Goal: Task Accomplishment & Management: Complete application form

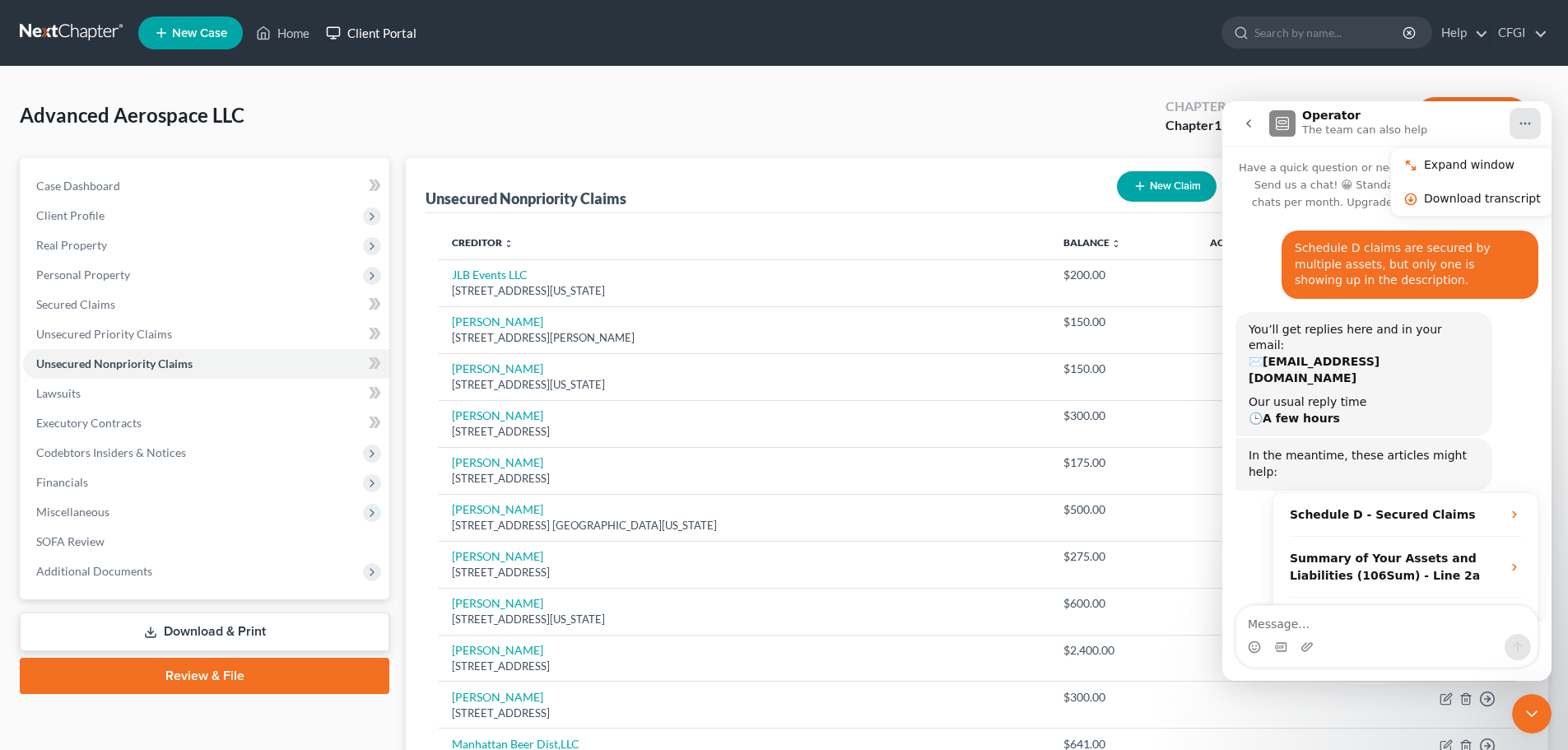
scroll to position [3, 0]
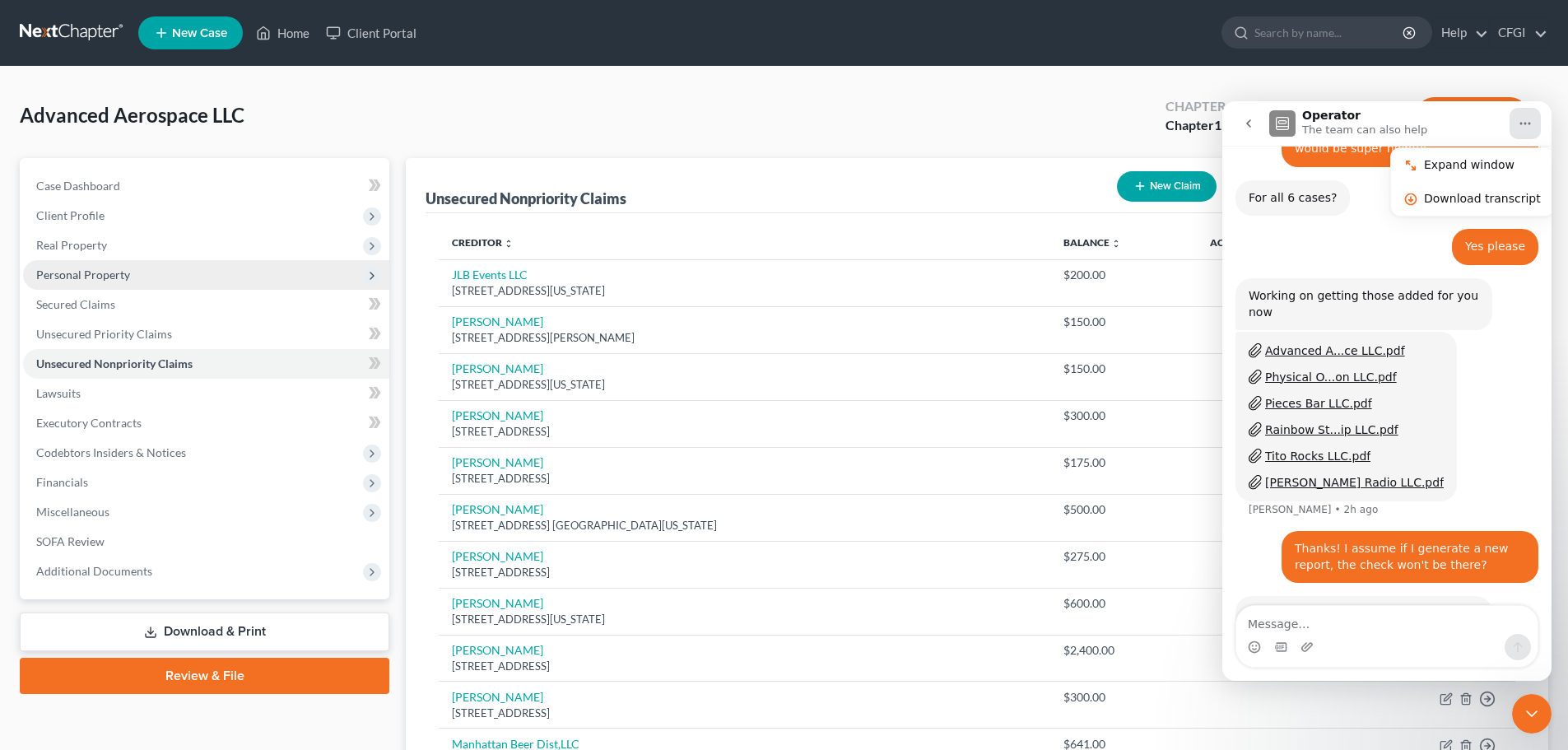
click at [106, 266] on span "Personal Property" at bounding box center [206, 275] width 366 height 30
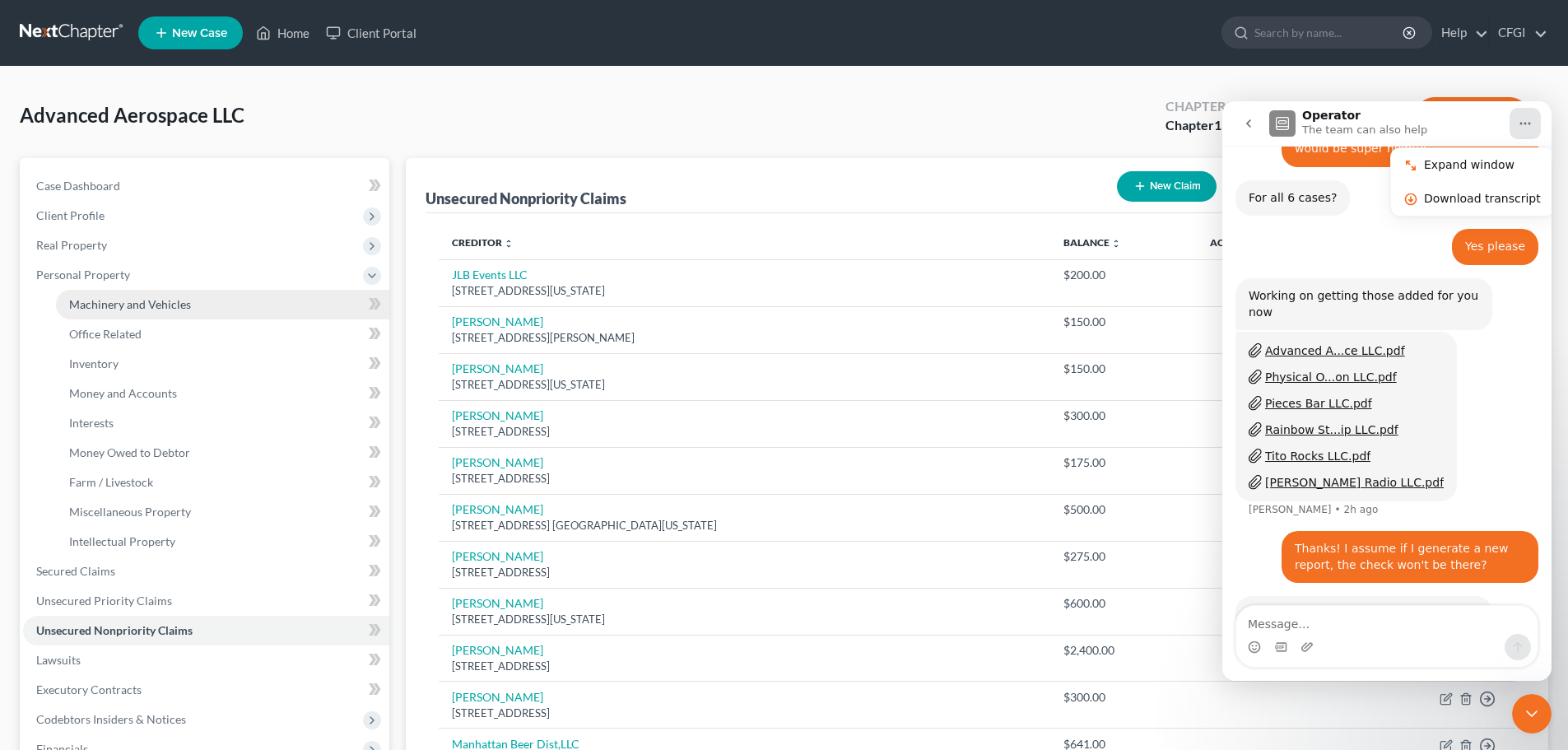
click at [160, 308] on span "Machinery and Vehicles" at bounding box center [131, 304] width 122 height 14
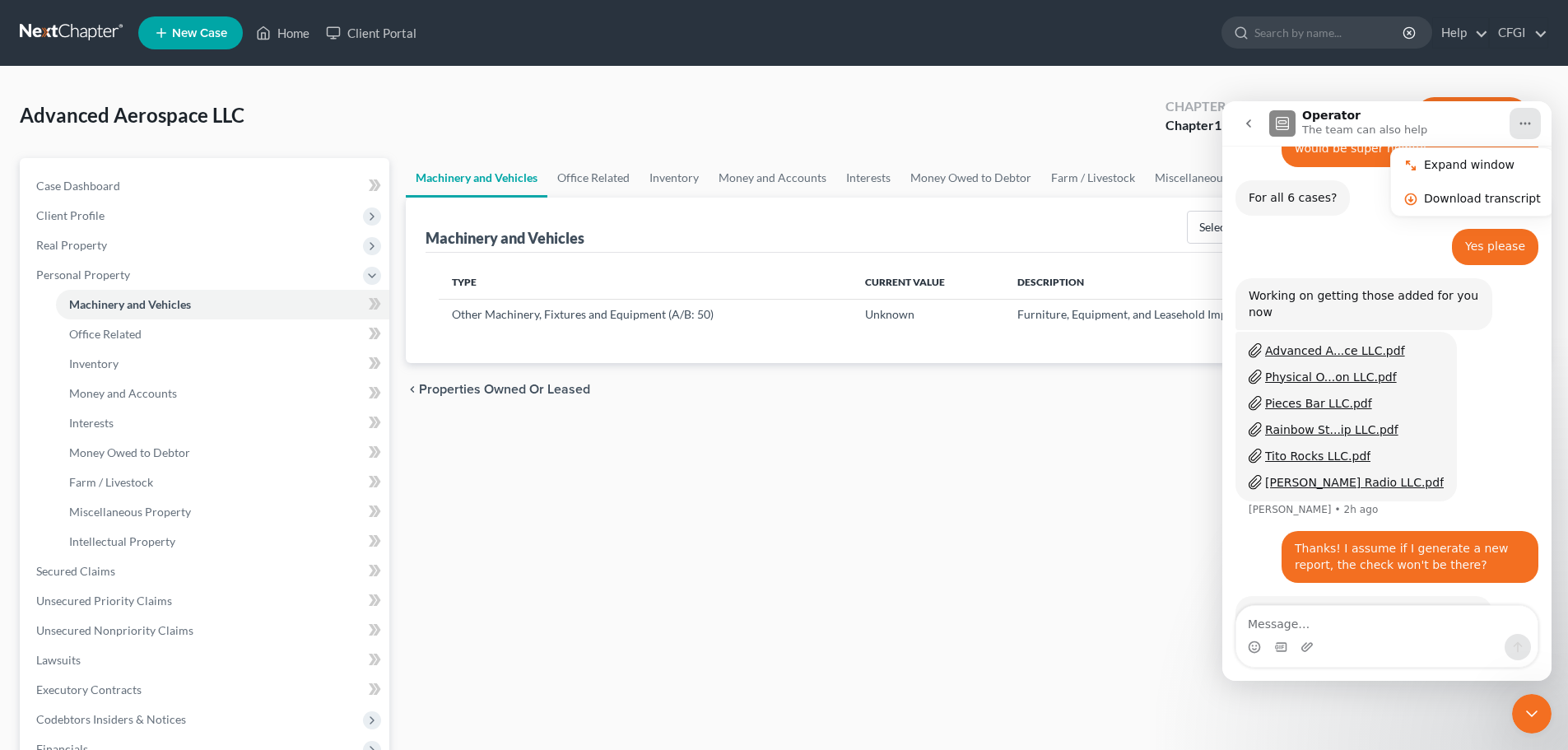
click at [1529, 715] on icon "Close Intercom Messenger" at bounding box center [1531, 714] width 11 height 7
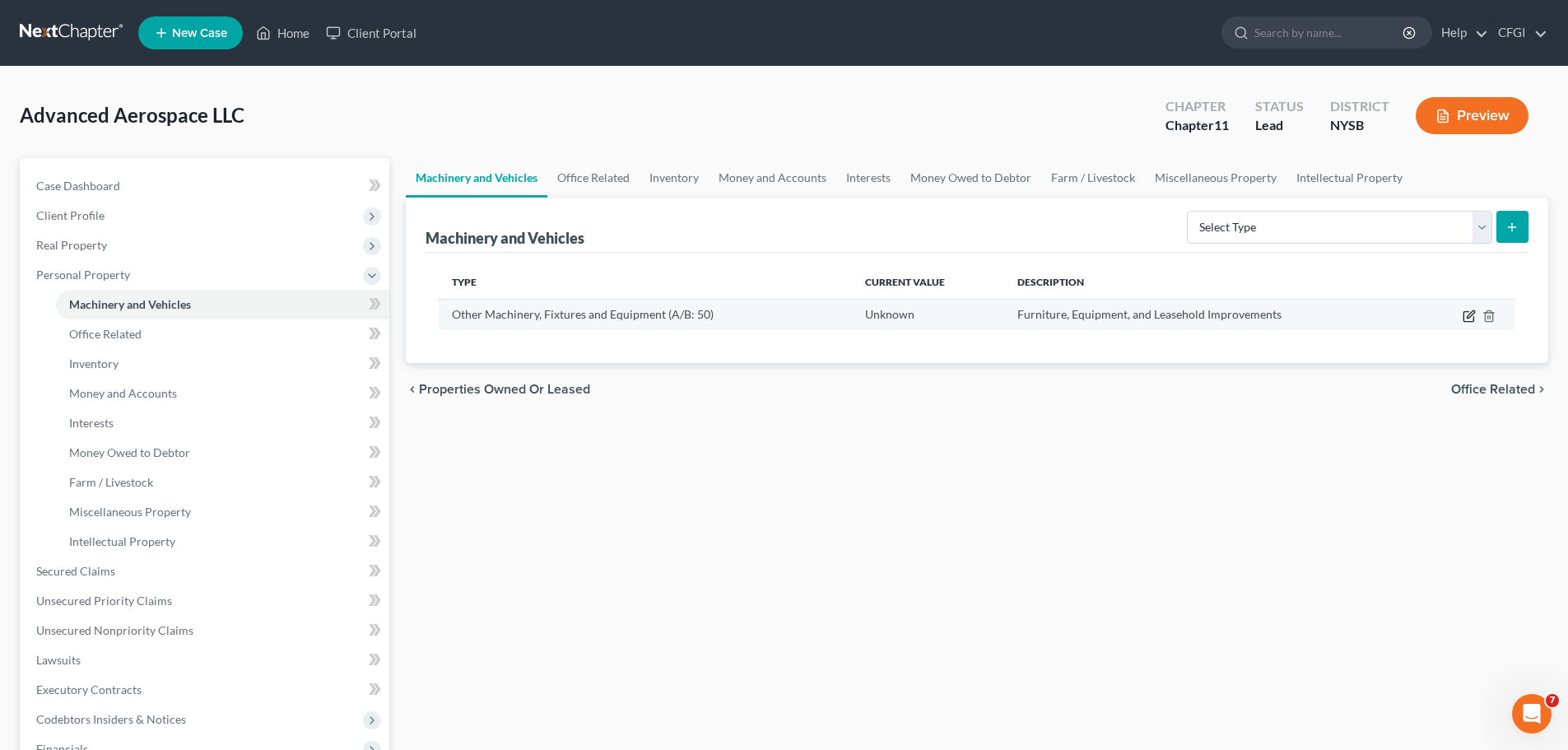
click at [1471, 318] on icon "button" at bounding box center [1468, 315] width 13 height 13
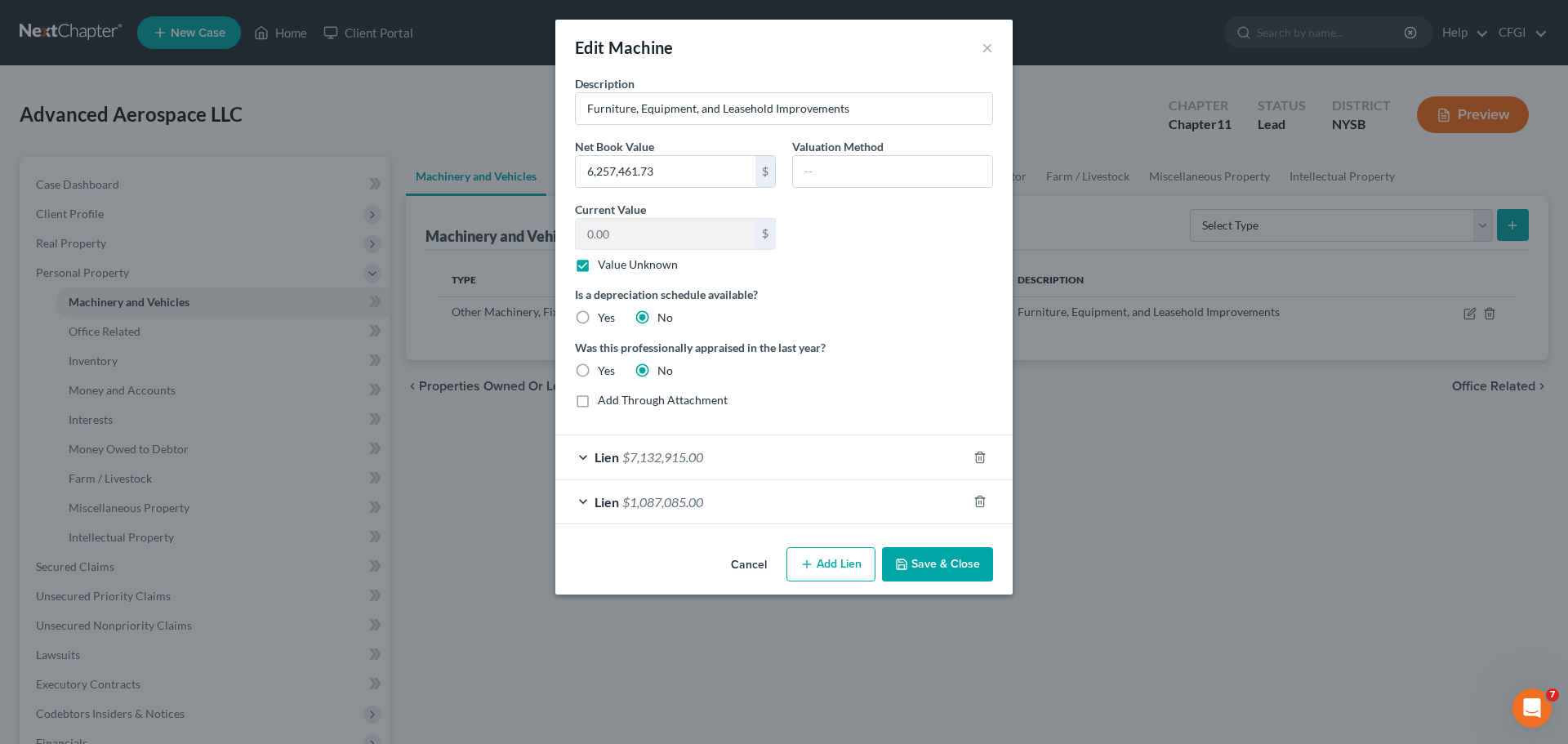
click at [598, 318] on label "Yes" at bounding box center [607, 317] width 17 height 16
click at [604, 318] on input "Yes" at bounding box center [609, 314] width 10 height 10
radio input "true"
radio input "false"
click at [952, 573] on button "Save & Close" at bounding box center [937, 564] width 111 height 34
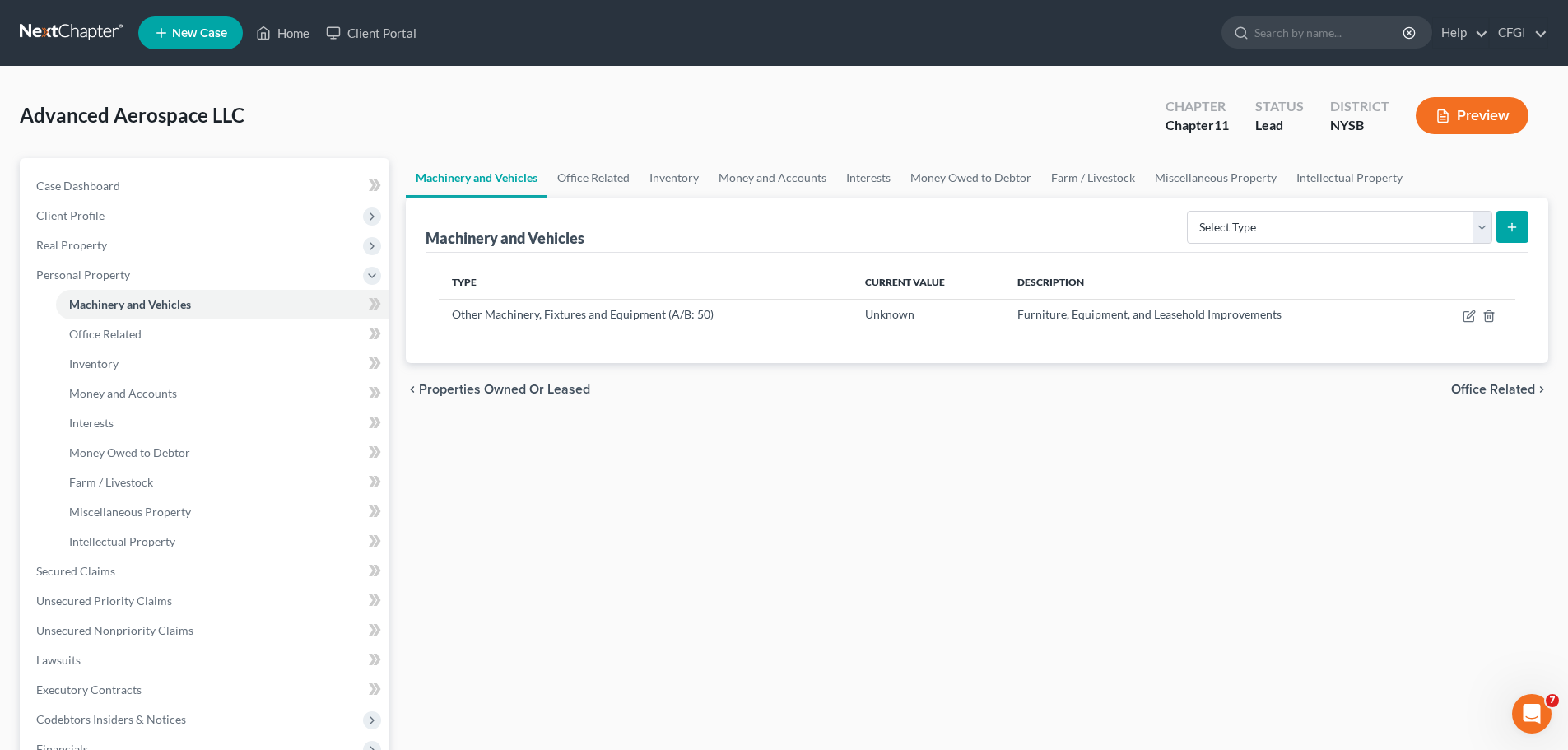
click at [73, 31] on link at bounding box center [72, 33] width 106 height 30
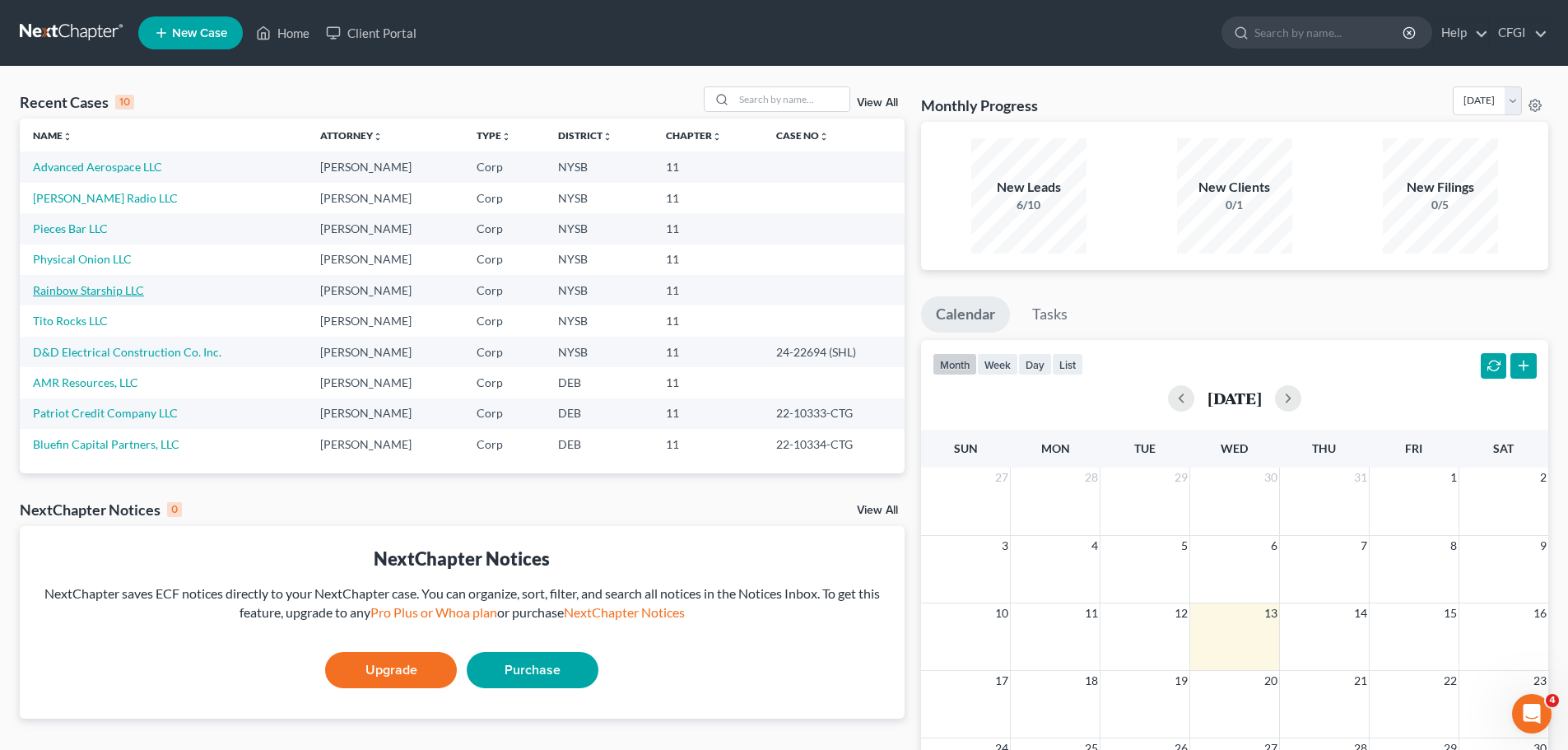
click at [88, 287] on link "Rainbow Starship LLC" at bounding box center [88, 290] width 111 height 14
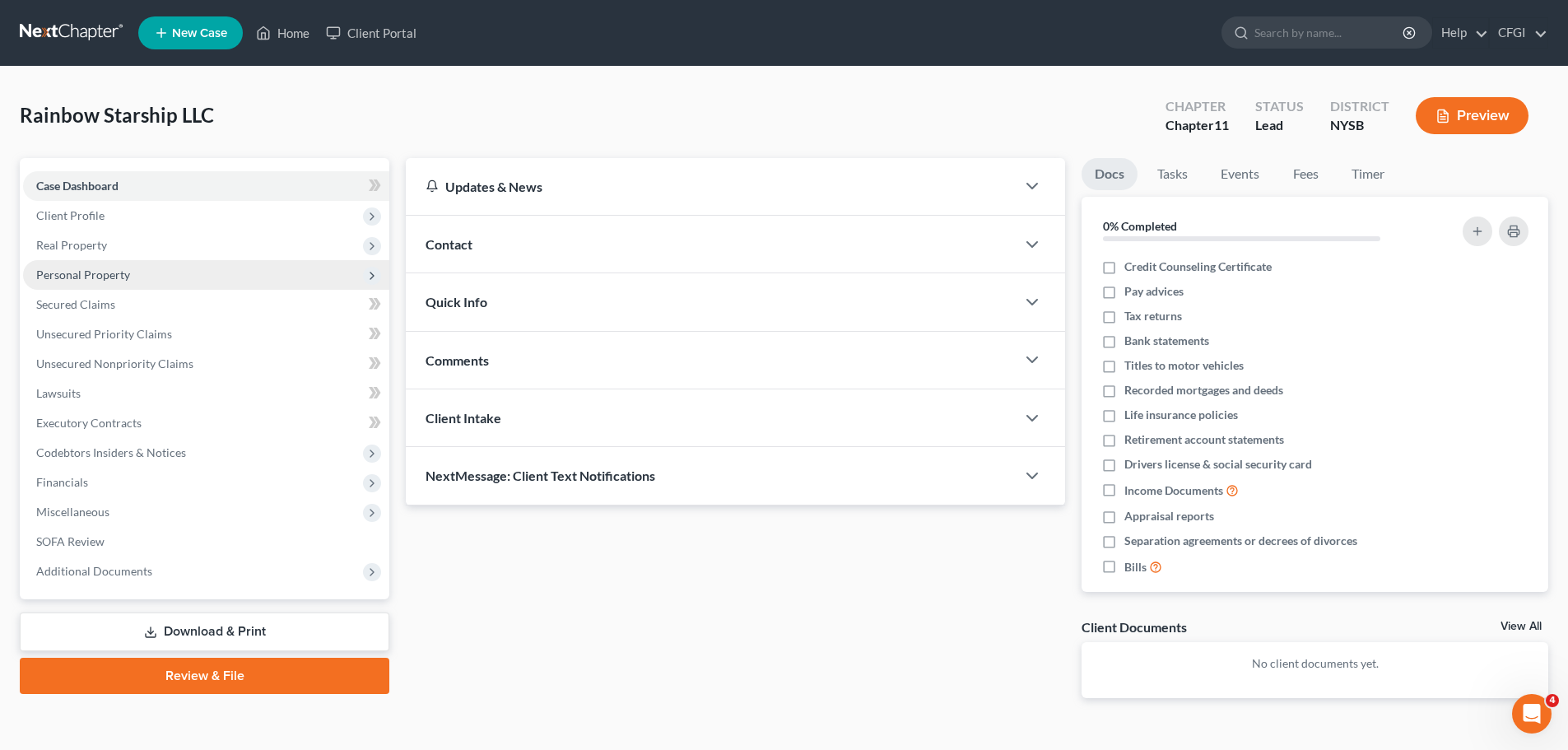
click at [93, 284] on span "Personal Property" at bounding box center [206, 275] width 366 height 30
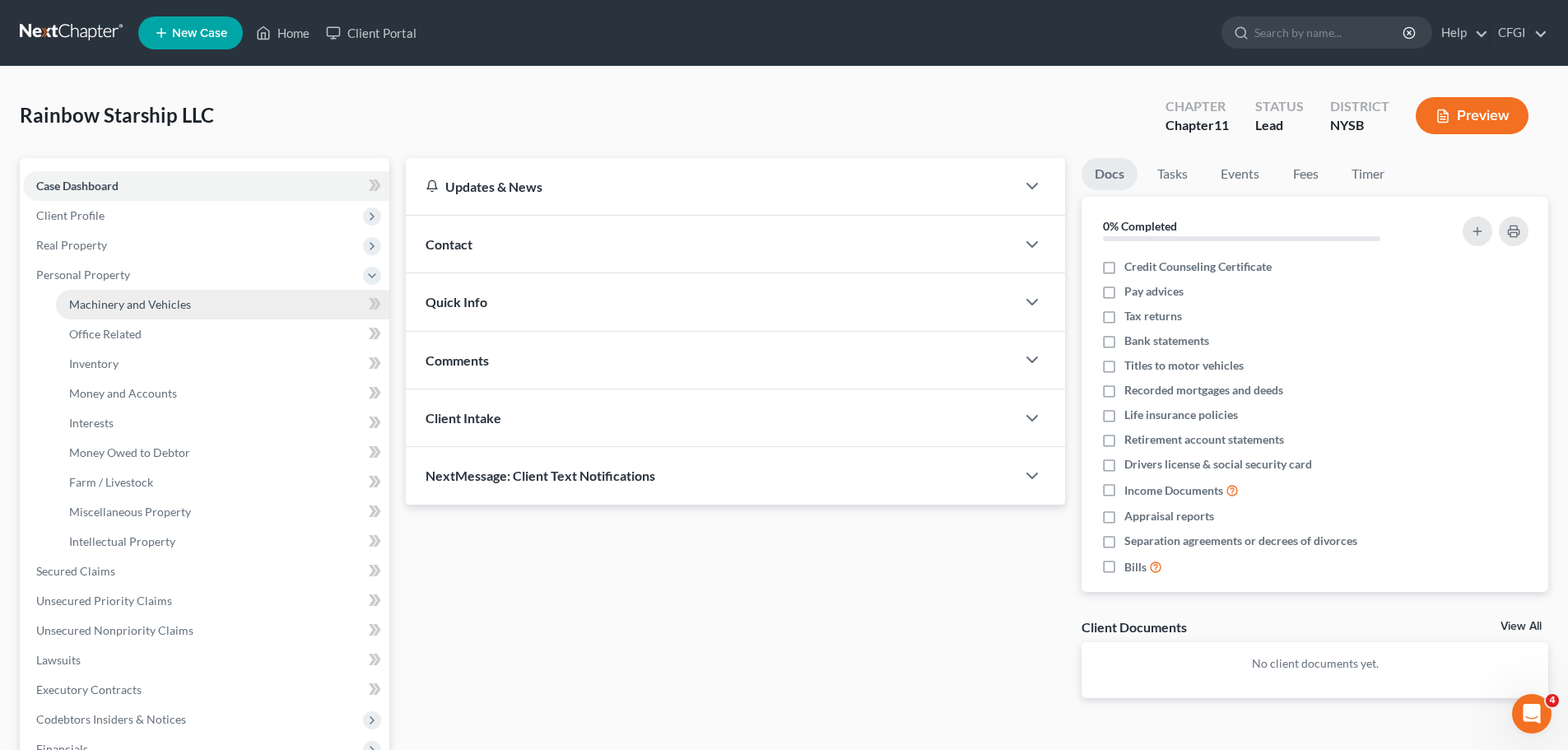
click at [124, 311] on link "Machinery and Vehicles" at bounding box center [222, 304] width 333 height 30
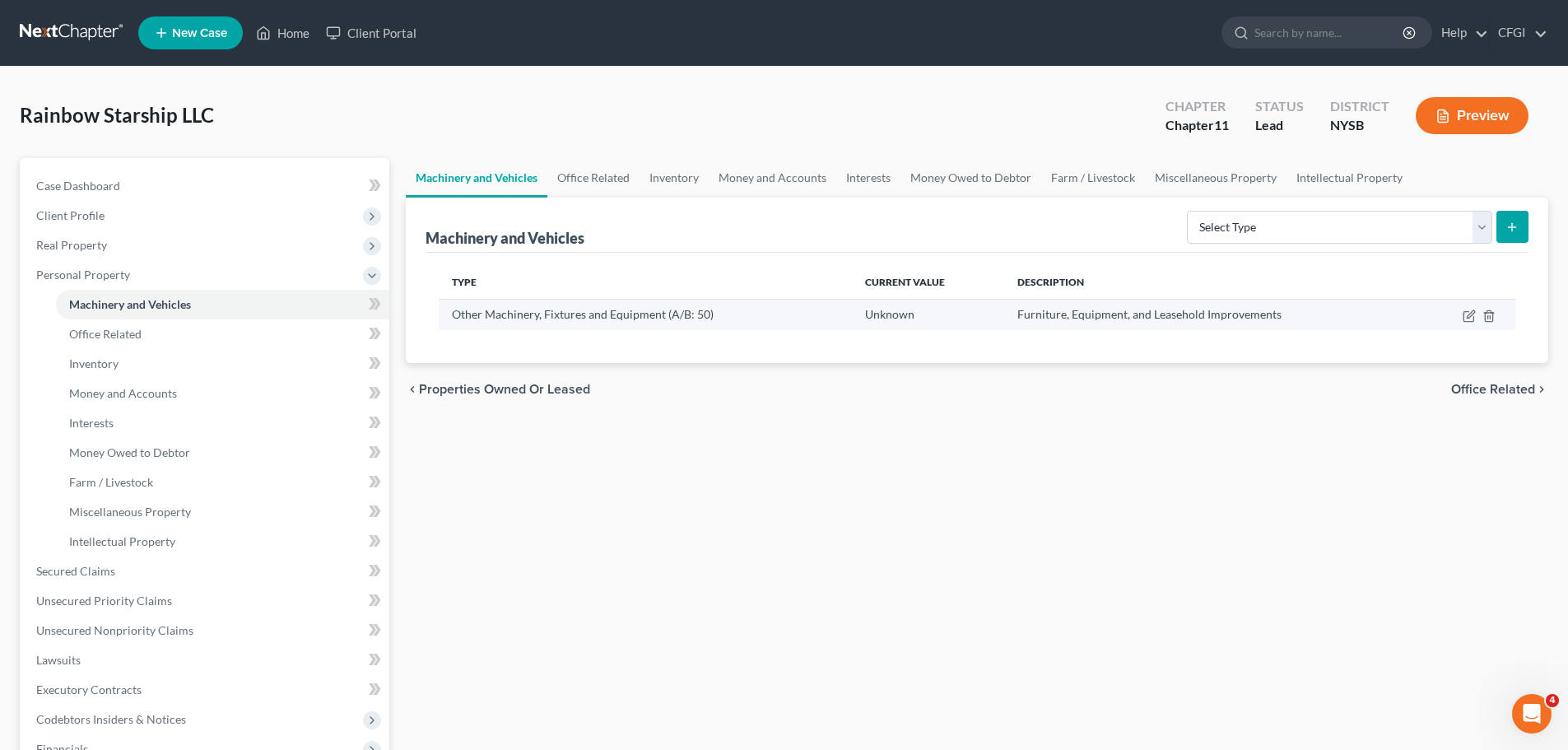
click at [1472, 323] on td at bounding box center [1468, 314] width 94 height 31
click at [1471, 319] on icon "button" at bounding box center [1468, 315] width 13 height 13
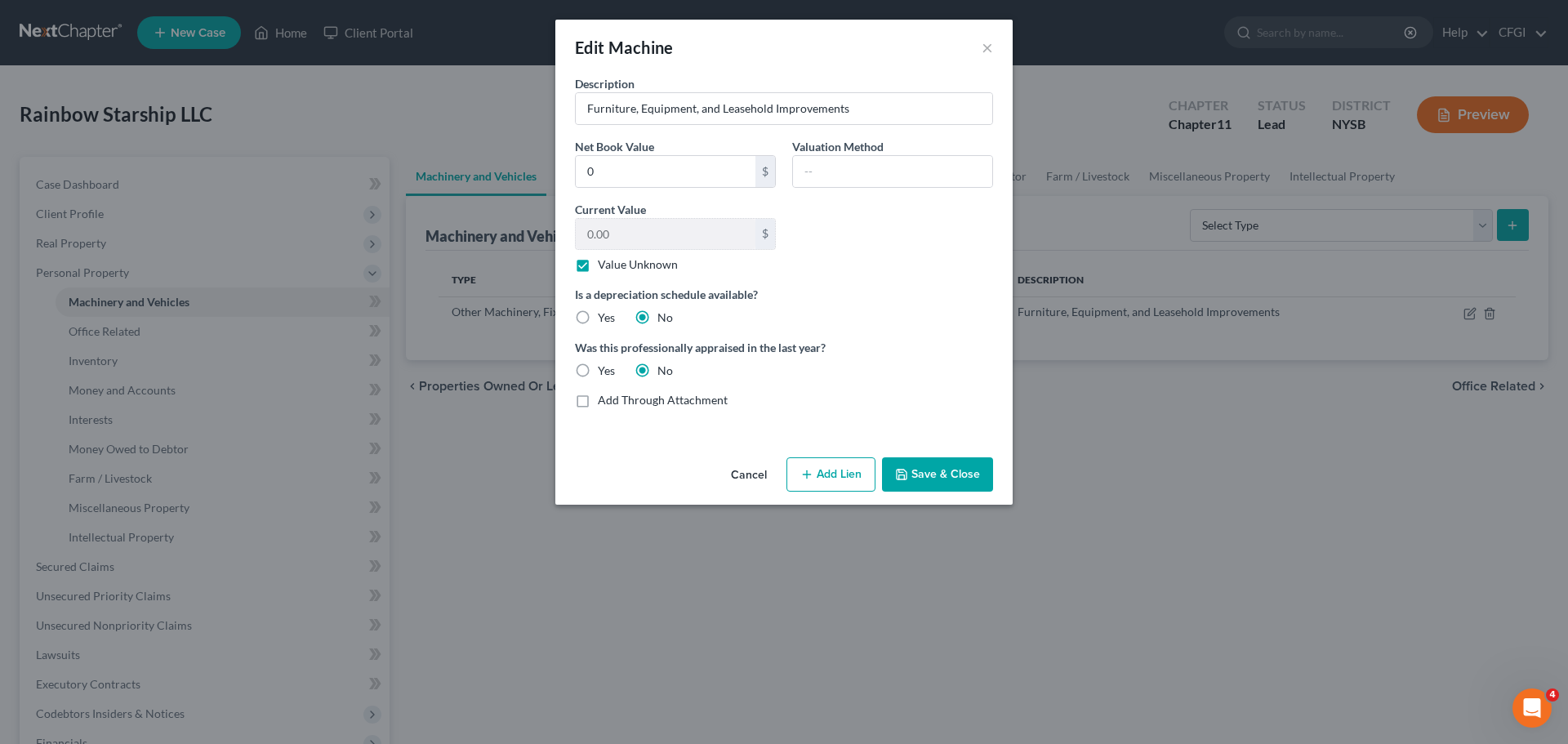
click at [598, 368] on label "Yes" at bounding box center [607, 371] width 17 height 16
click at [604, 368] on input "Yes" at bounding box center [609, 368] width 10 height 10
radio input "true"
click at [657, 369] on label "No" at bounding box center [665, 371] width 15 height 16
click at [664, 369] on input "No" at bounding box center [669, 368] width 10 height 10
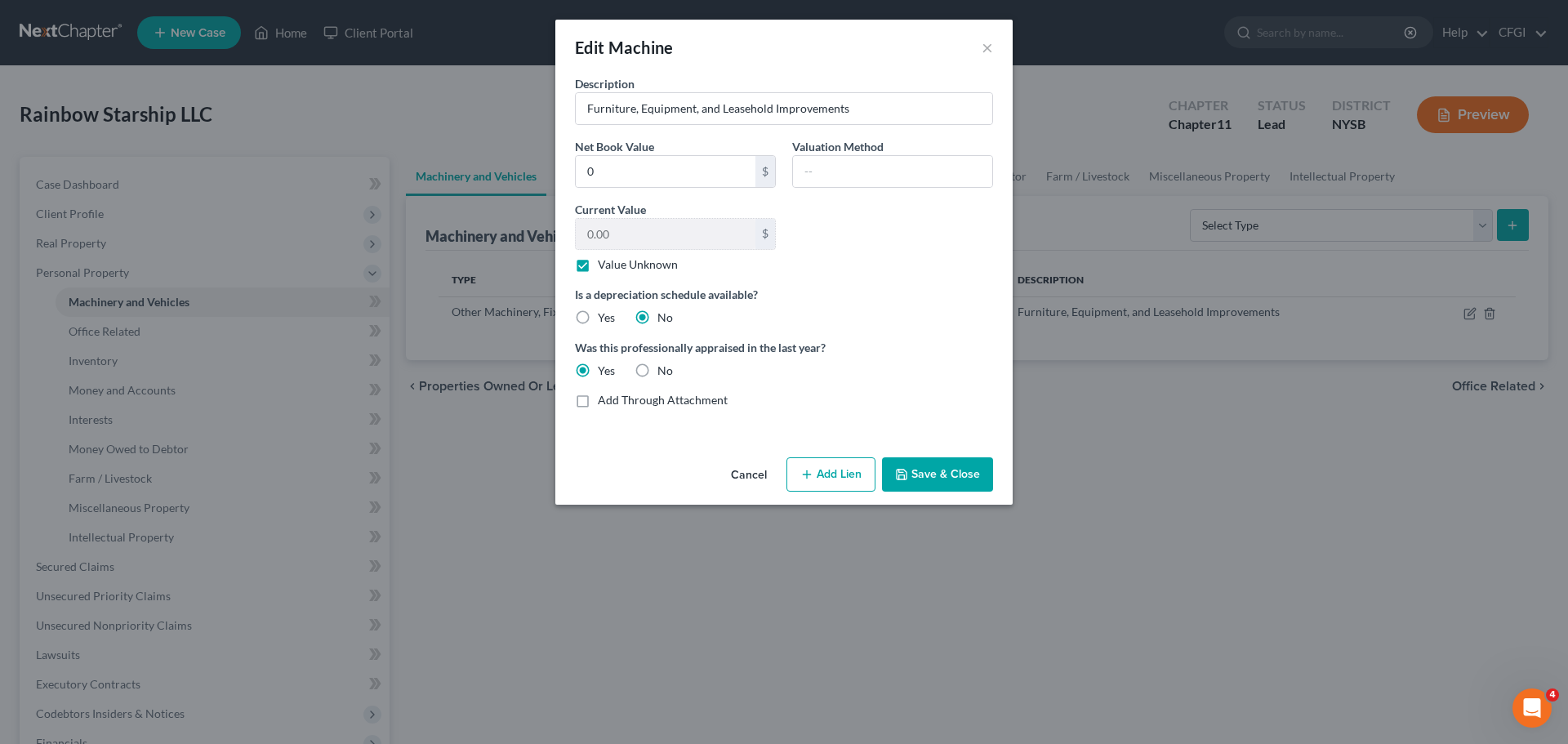
radio input "true"
radio input "false"
click at [598, 319] on label "Yes" at bounding box center [607, 317] width 17 height 16
click at [604, 319] on input "Yes" at bounding box center [609, 314] width 10 height 10
radio input "true"
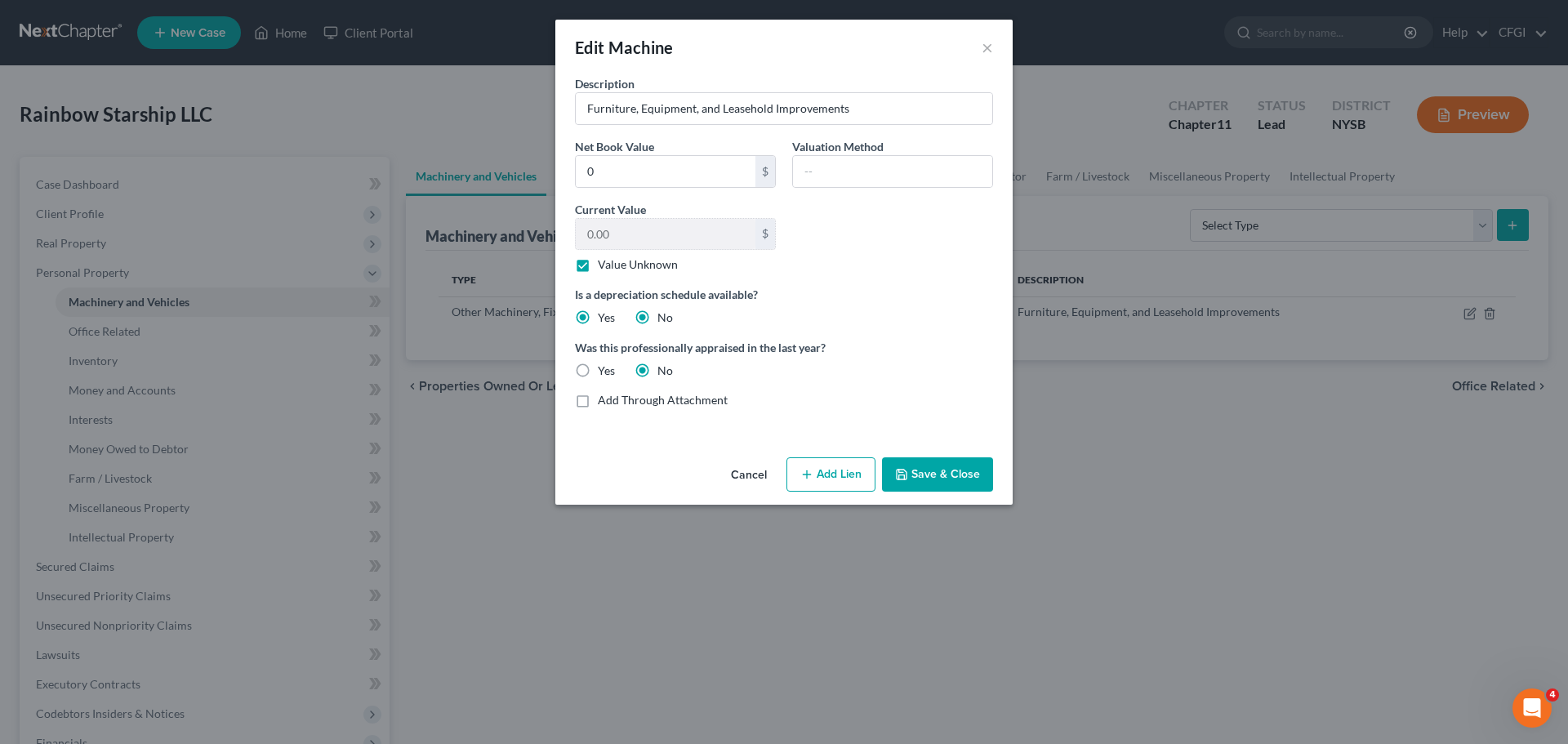
radio input "false"
click at [935, 475] on button "Save & Close" at bounding box center [937, 475] width 111 height 34
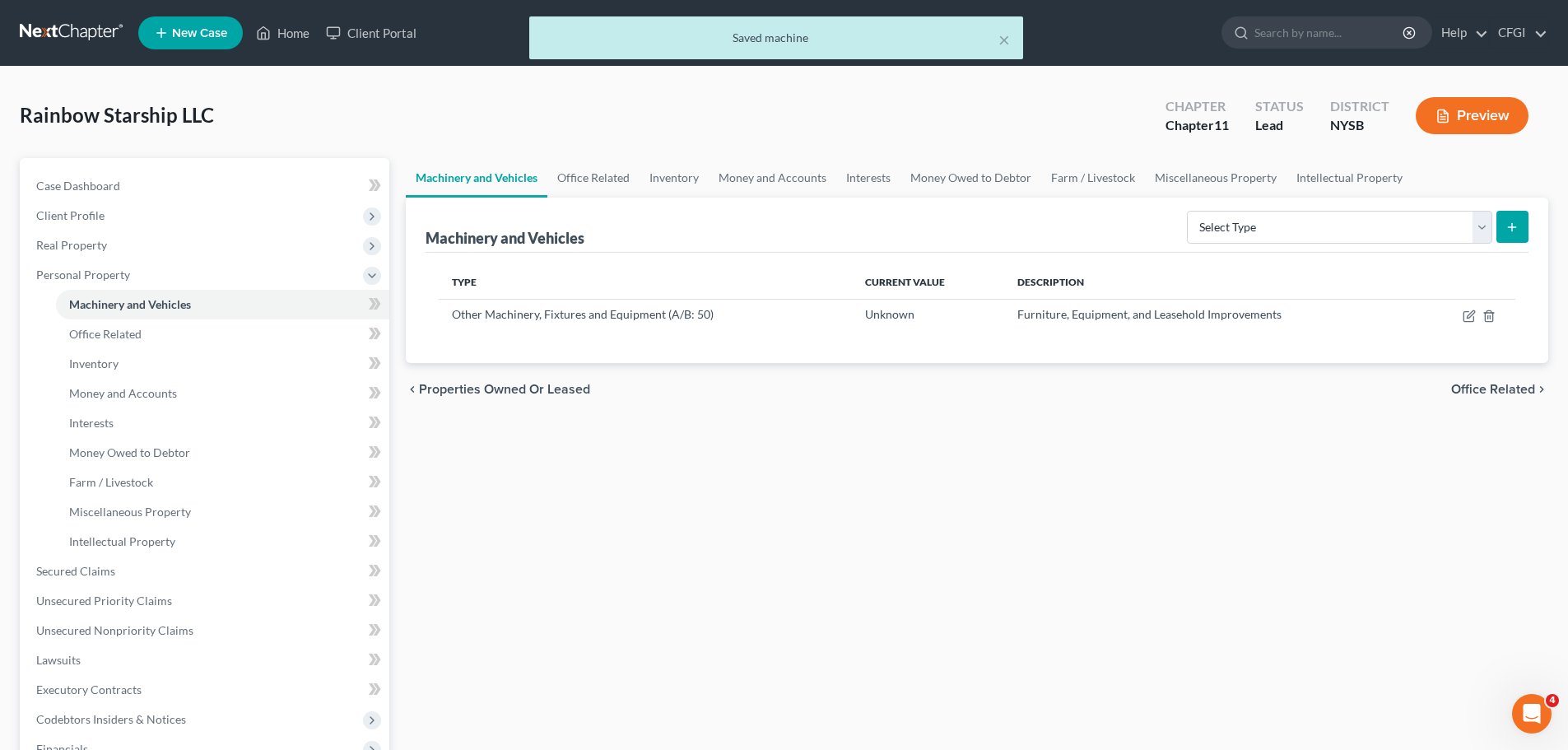
click at [64, 27] on div "× Saved machine" at bounding box center [775, 41] width 1568 height 51
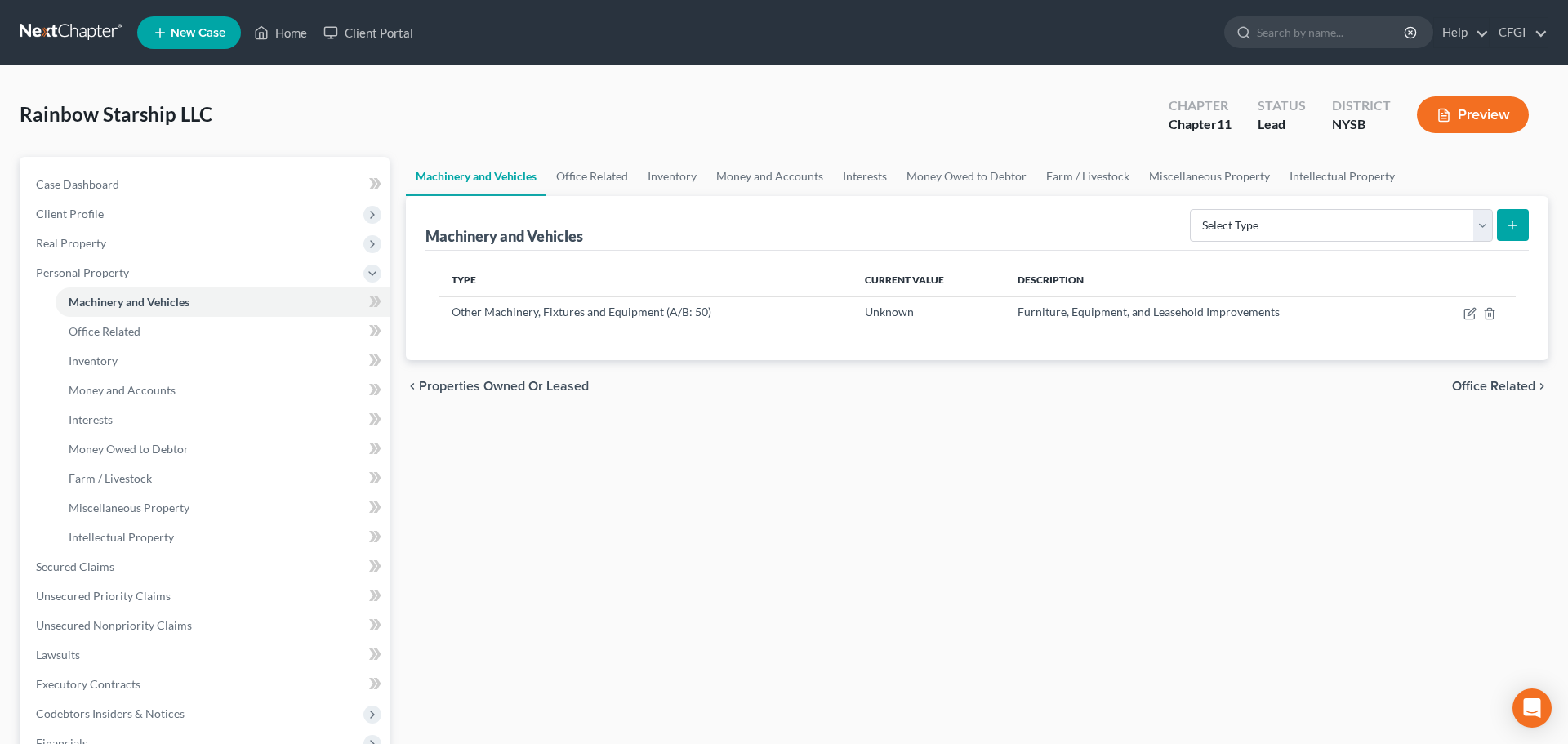
click at [69, 35] on link at bounding box center [72, 32] width 105 height 30
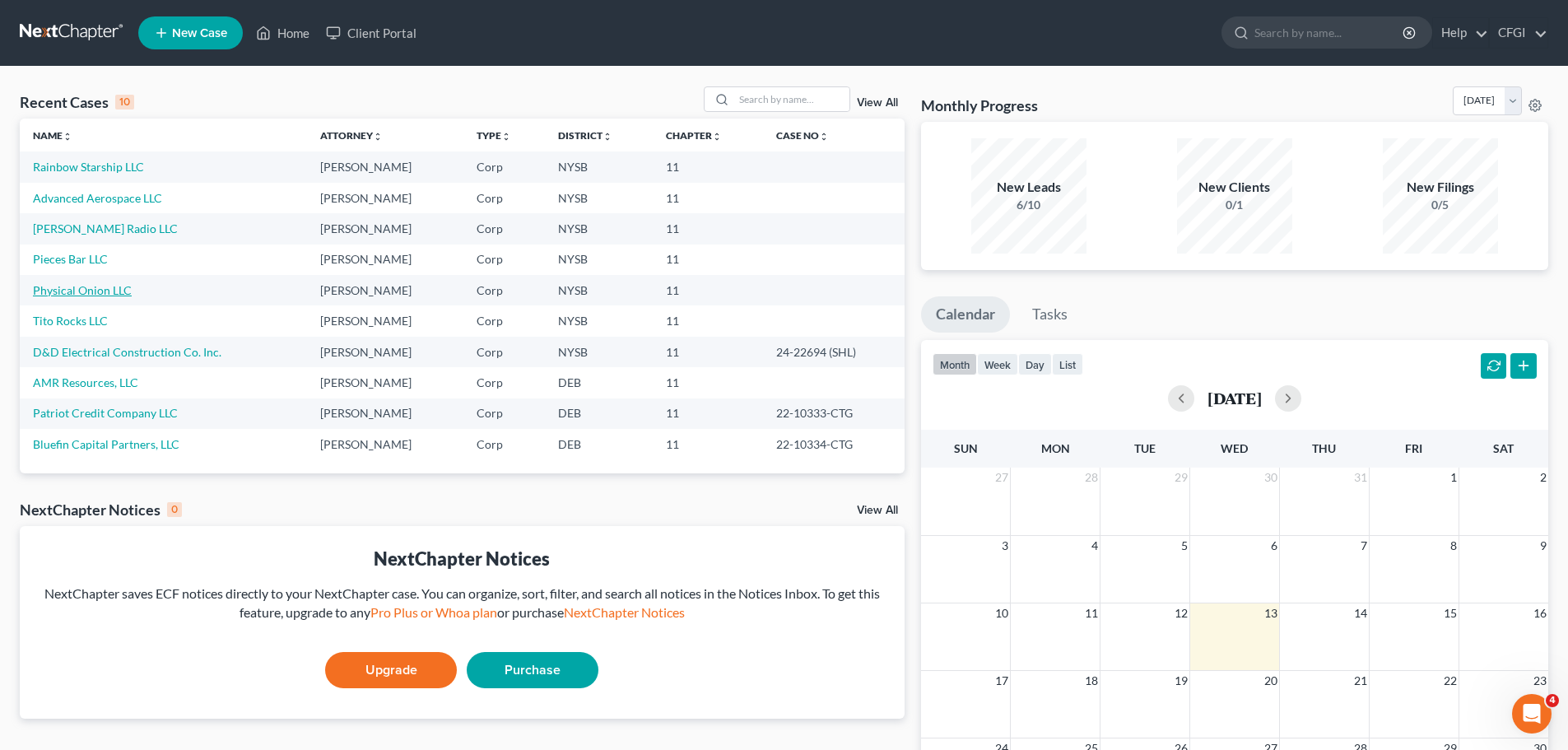
click at [85, 287] on link "Physical Onion LLC" at bounding box center [82, 290] width 99 height 14
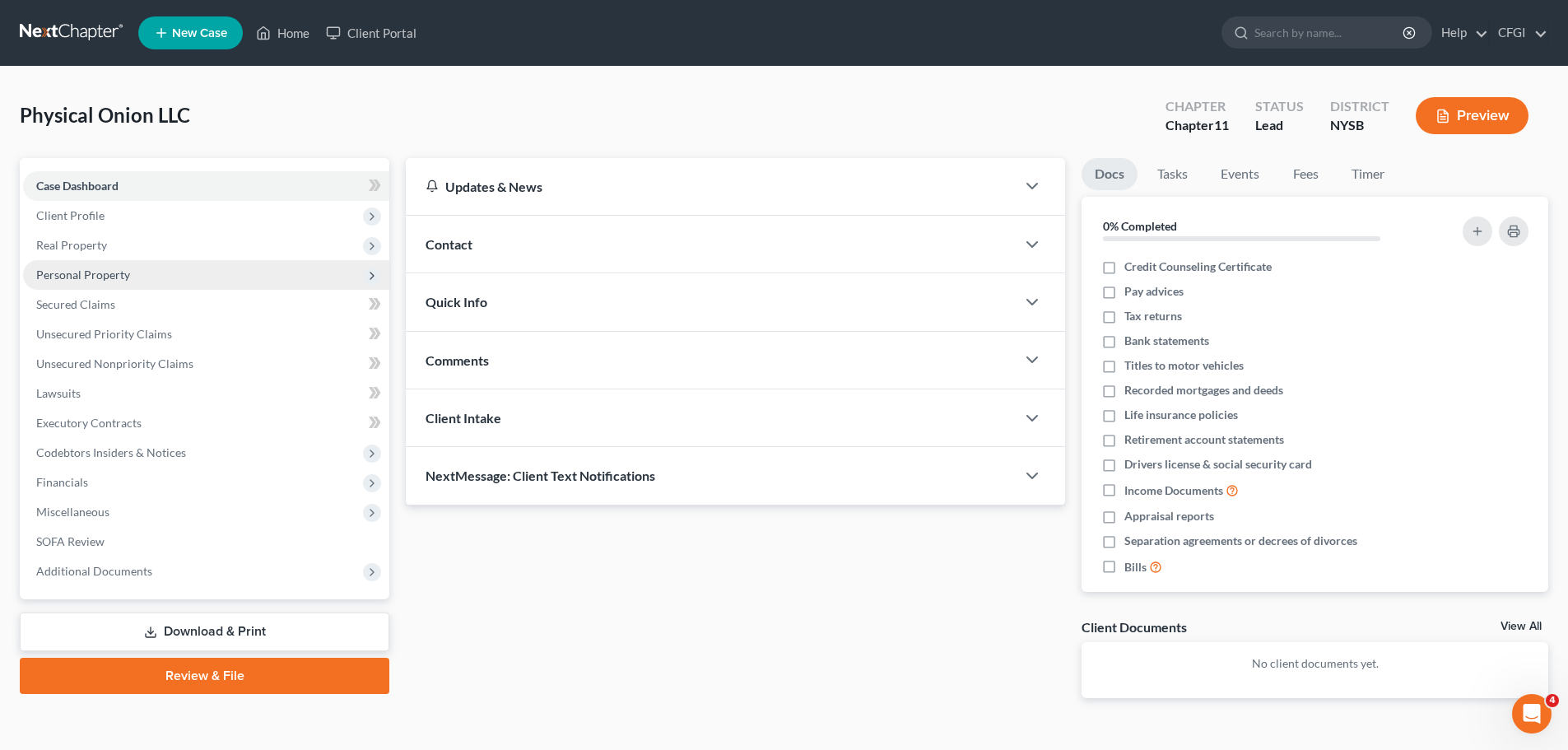
click at [116, 276] on span "Personal Property" at bounding box center [82, 274] width 94 height 14
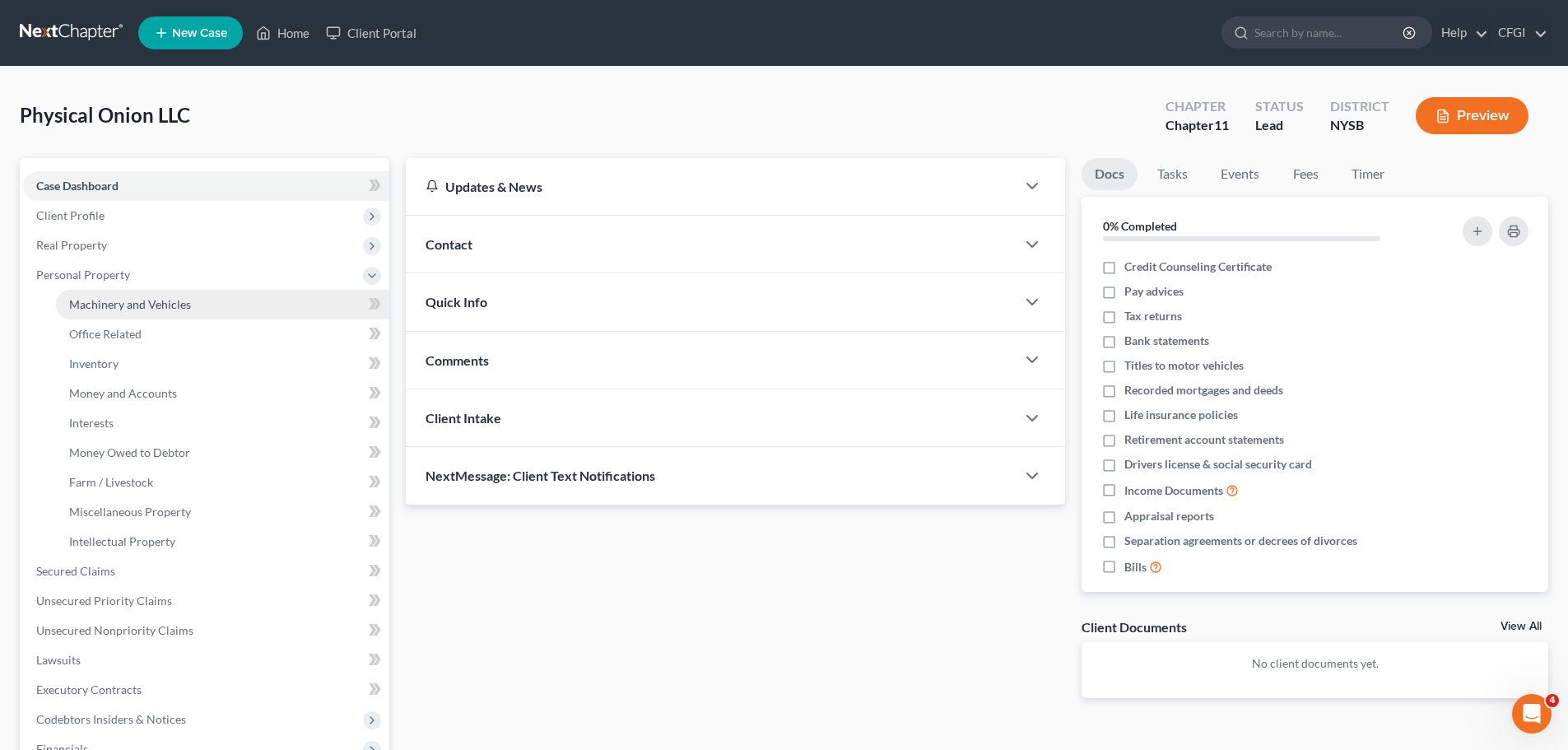
click at [141, 308] on span "Machinery and Vehicles" at bounding box center [131, 304] width 122 height 14
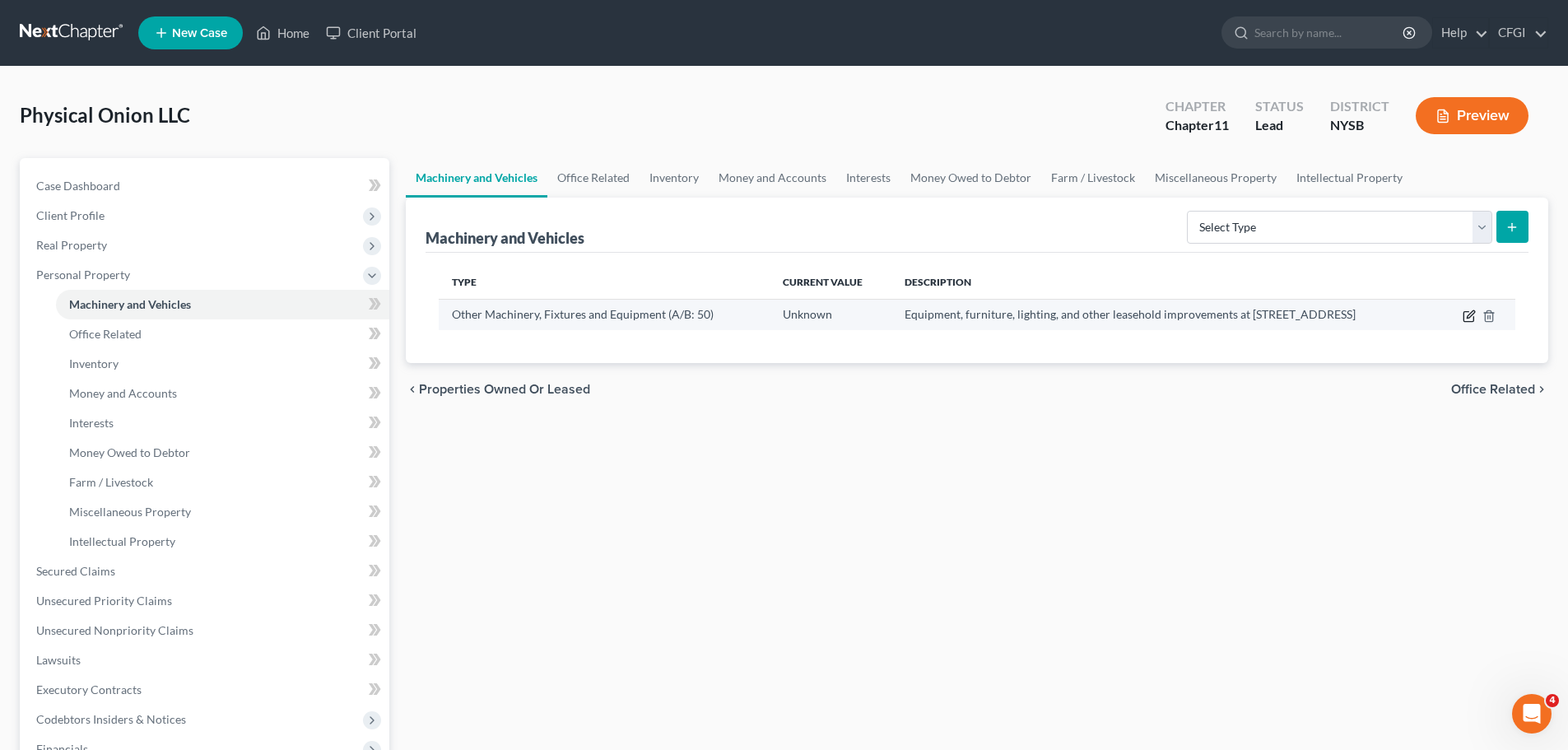
click at [1469, 320] on icon "button" at bounding box center [1468, 315] width 13 height 13
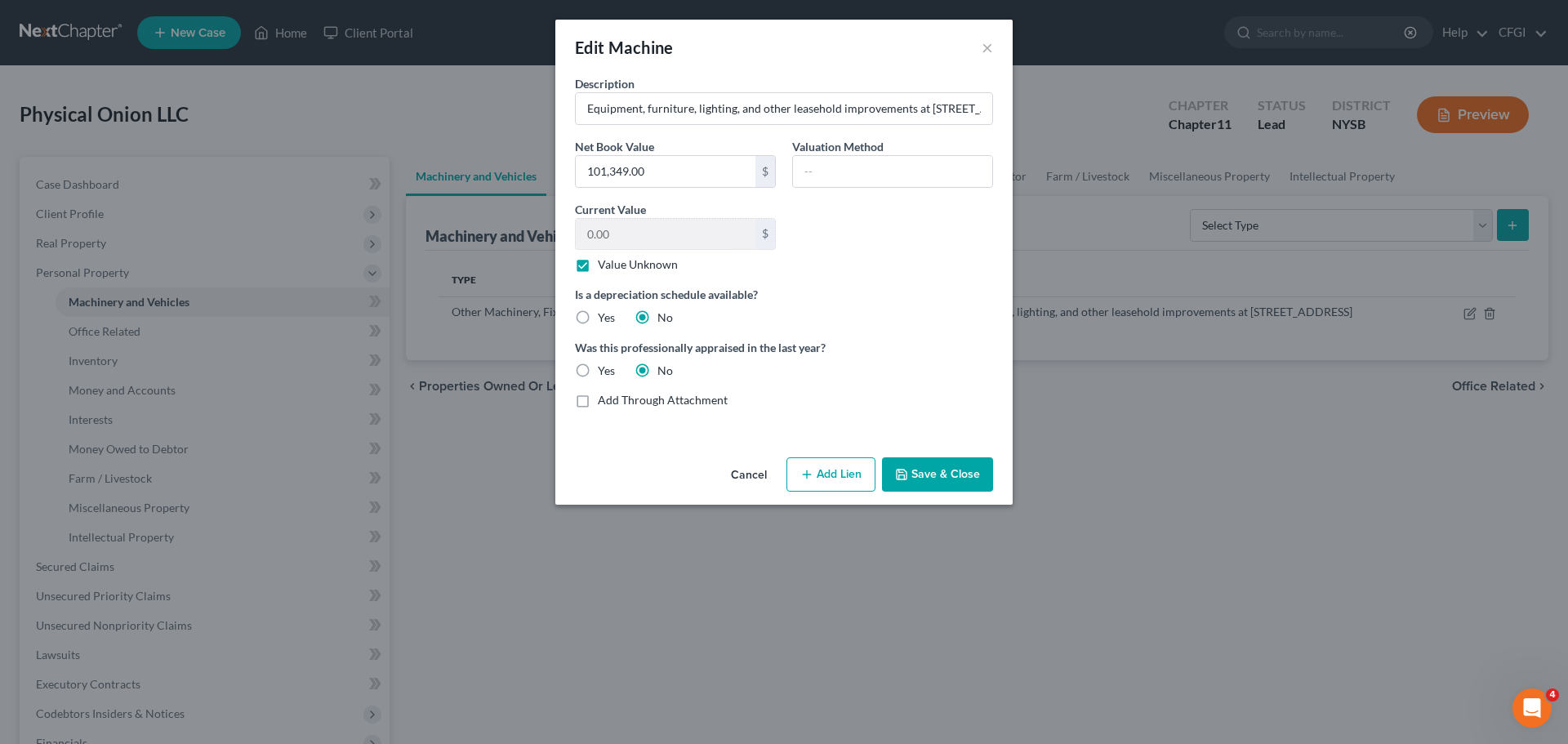
click at [598, 318] on label "Yes" at bounding box center [607, 317] width 17 height 16
click at [604, 318] on input "Yes" at bounding box center [609, 314] width 10 height 10
radio input "true"
radio input "false"
click at [960, 478] on button "Save & Close" at bounding box center [937, 475] width 111 height 34
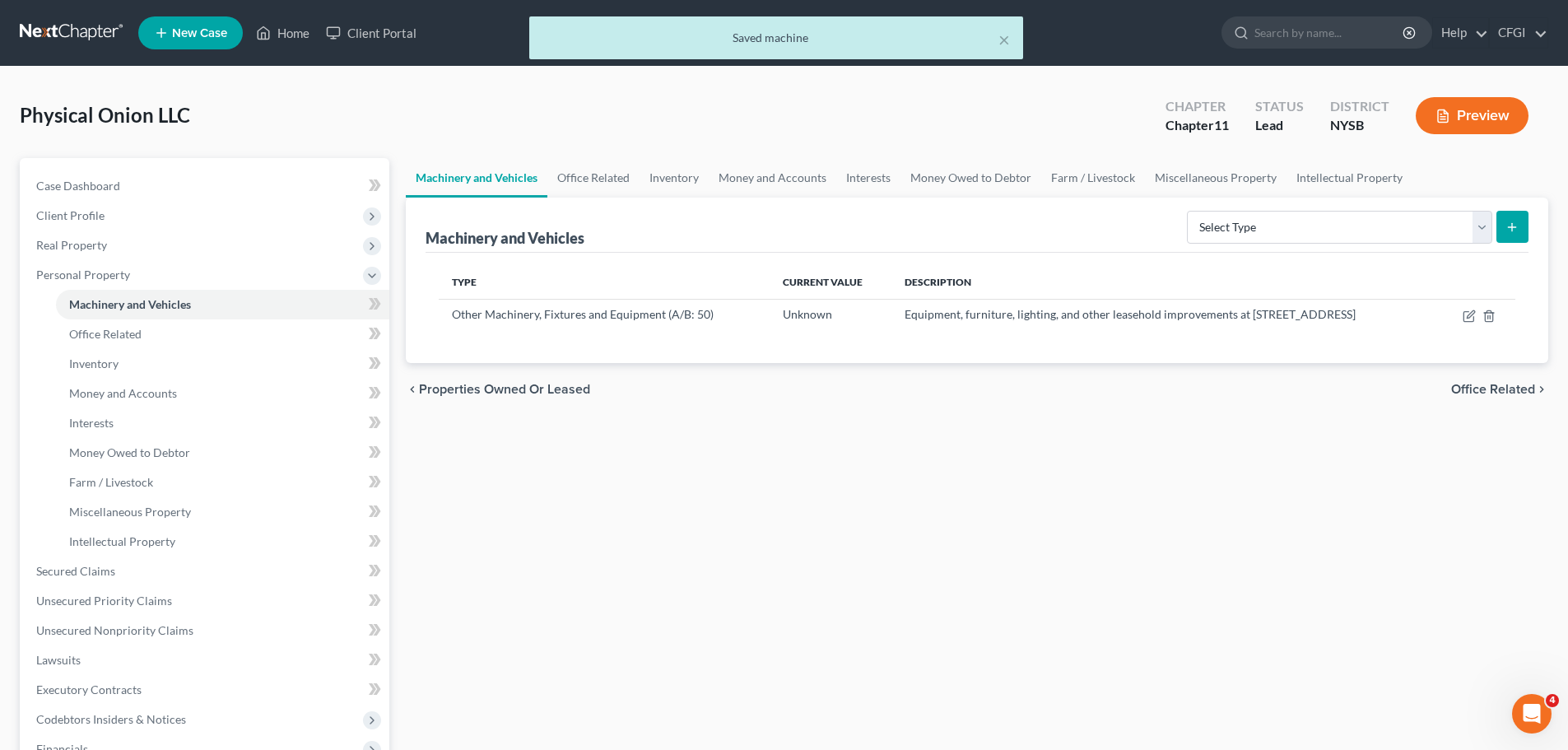
click at [77, 36] on div "× Saved machine" at bounding box center [775, 41] width 1568 height 51
click at [77, 26] on div "× Saved machine" at bounding box center [775, 41] width 1568 height 51
click at [76, 26] on div "× Saved machine" at bounding box center [775, 41] width 1568 height 51
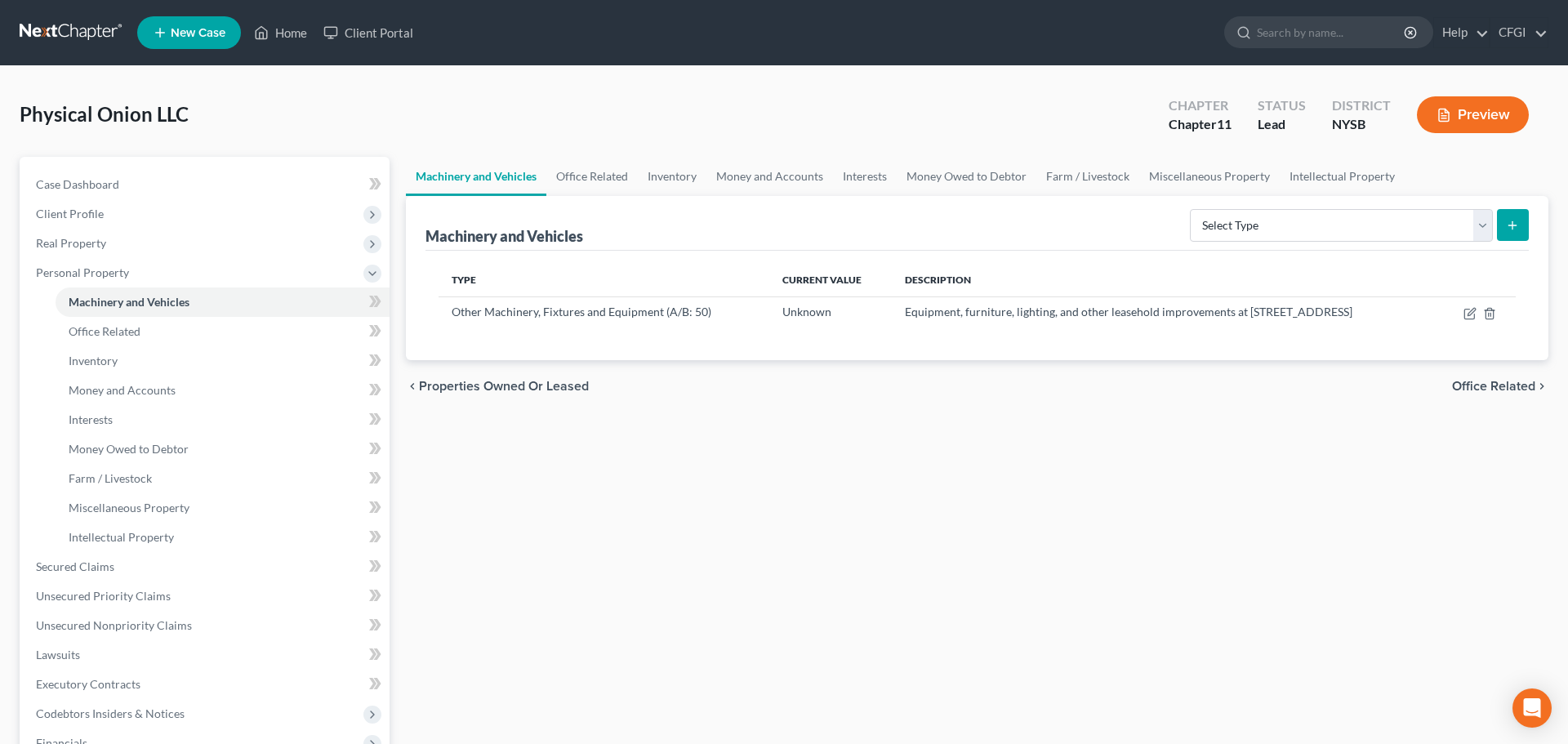
click at [67, 37] on link at bounding box center [72, 32] width 105 height 30
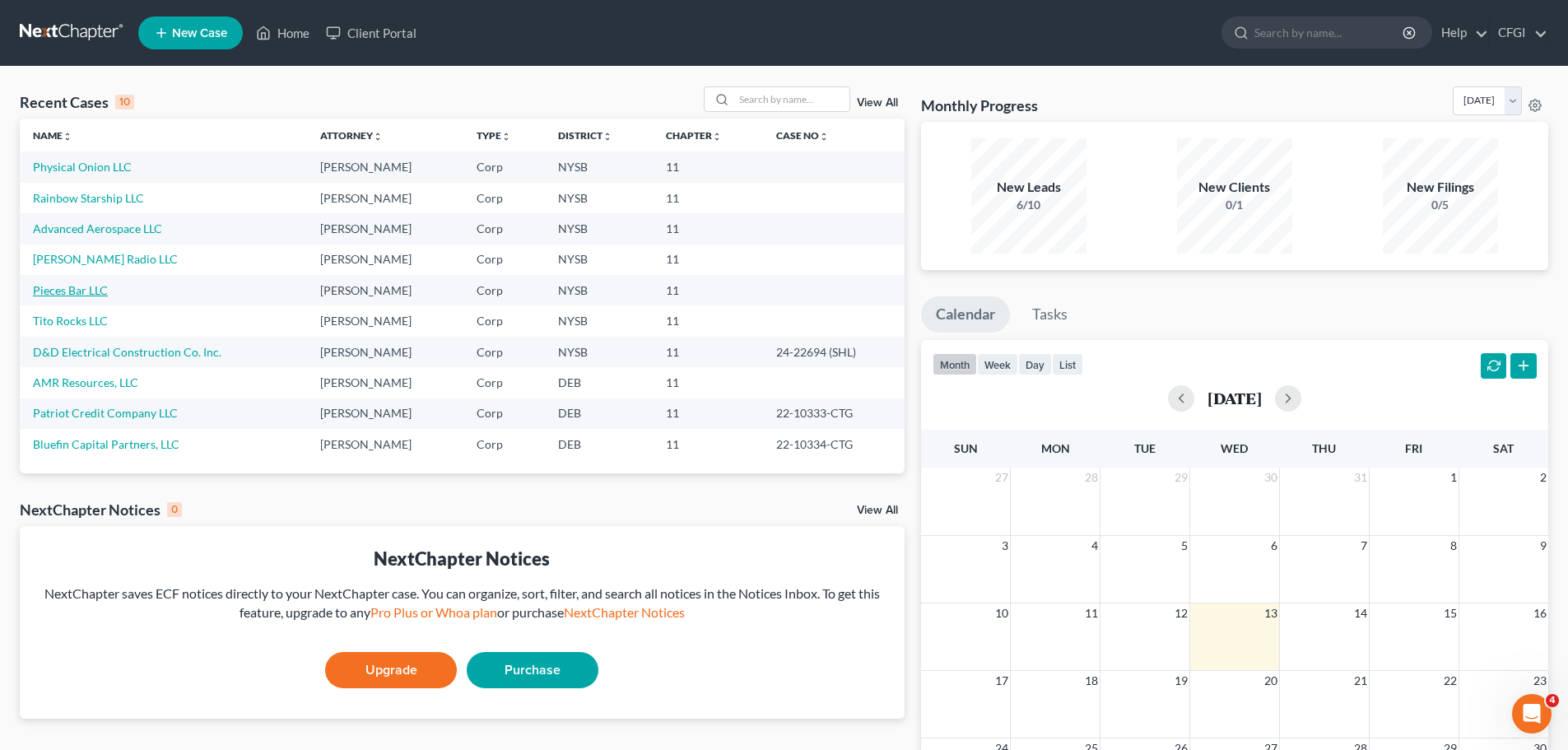
click at [91, 295] on link "Pieces Bar LLC" at bounding box center [70, 290] width 75 height 14
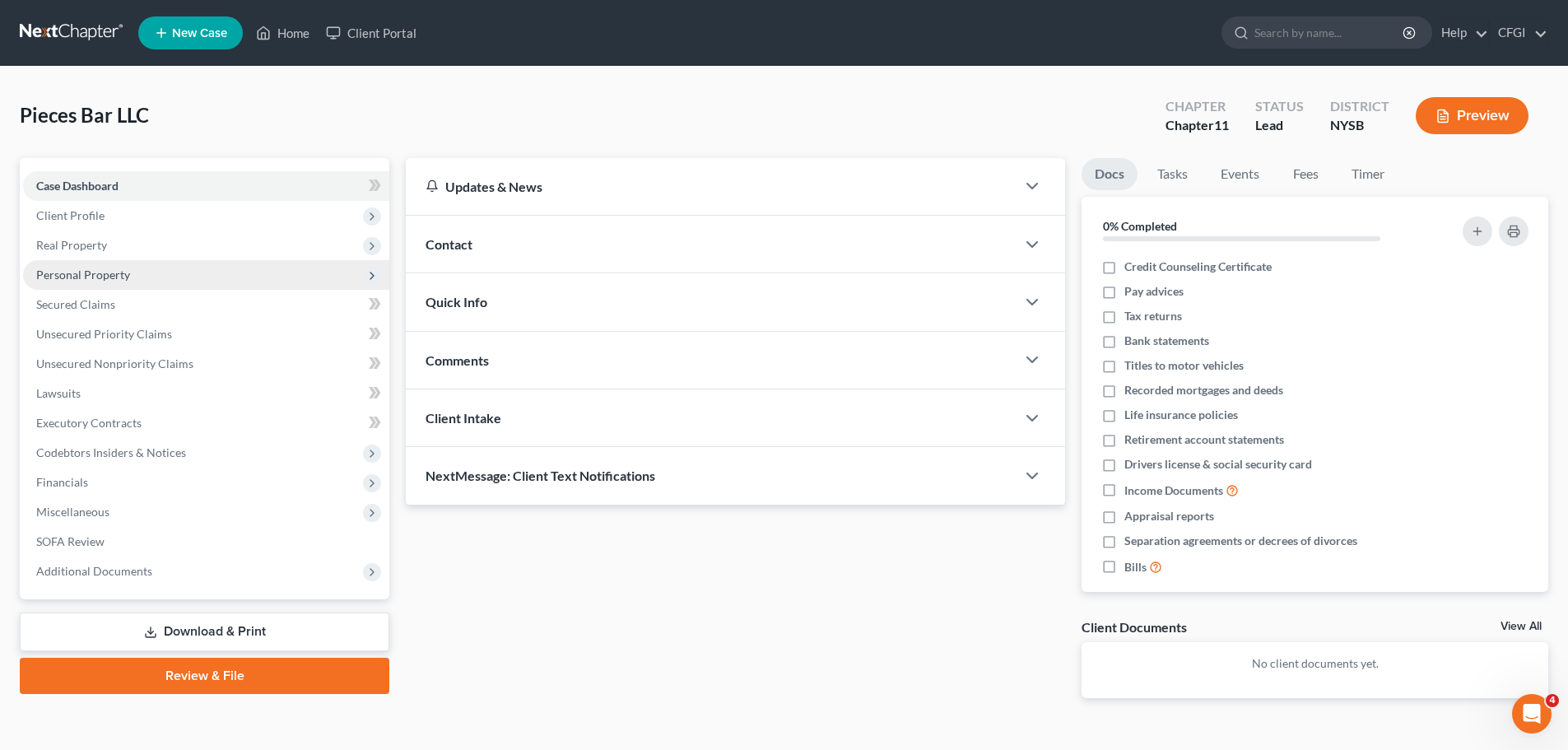
click at [109, 275] on span "Personal Property" at bounding box center [82, 274] width 94 height 14
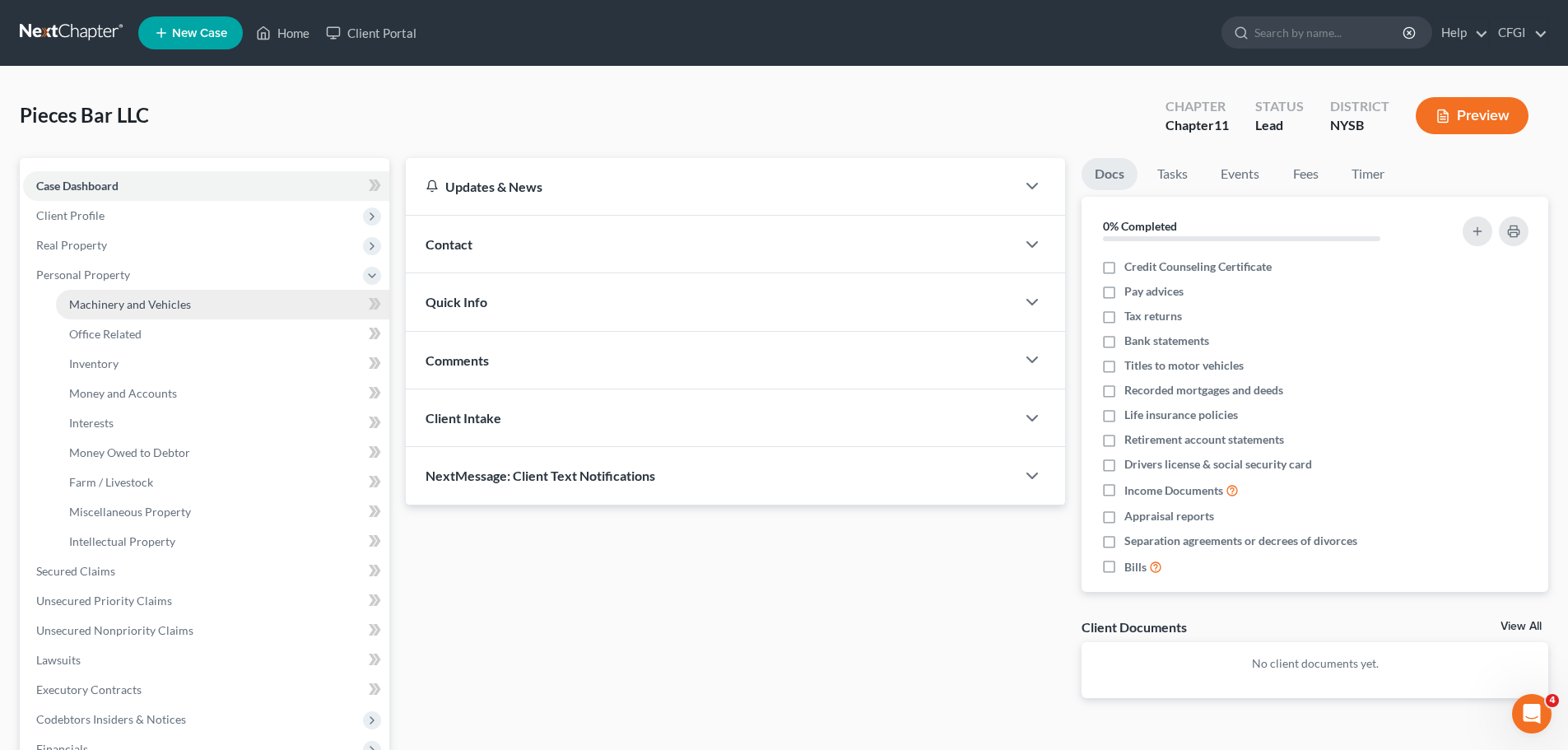
click at [125, 312] on link "Machinery and Vehicles" at bounding box center [222, 304] width 333 height 30
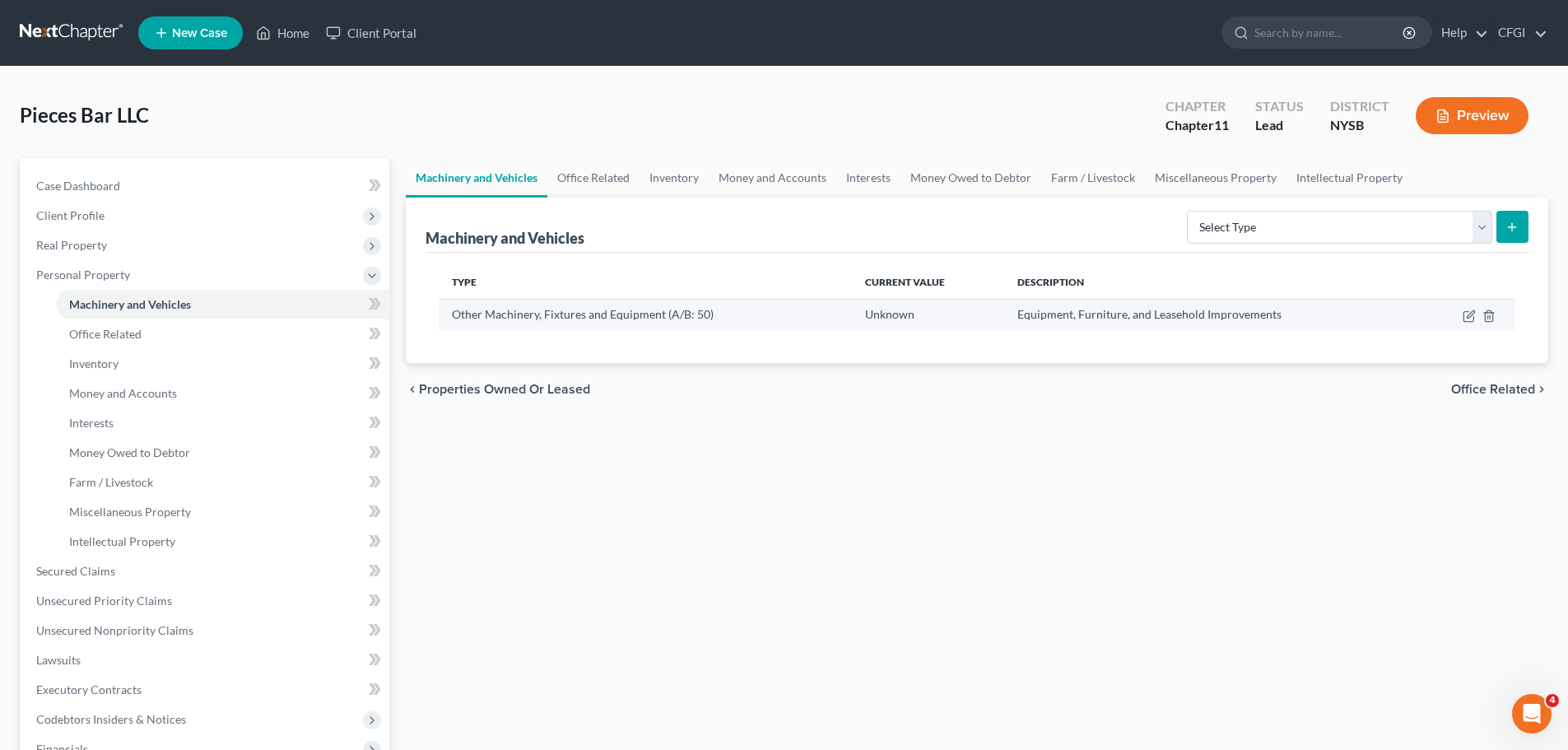
click at [1470, 323] on td at bounding box center [1468, 314] width 94 height 31
click at [1470, 319] on icon "button" at bounding box center [1468, 315] width 13 height 13
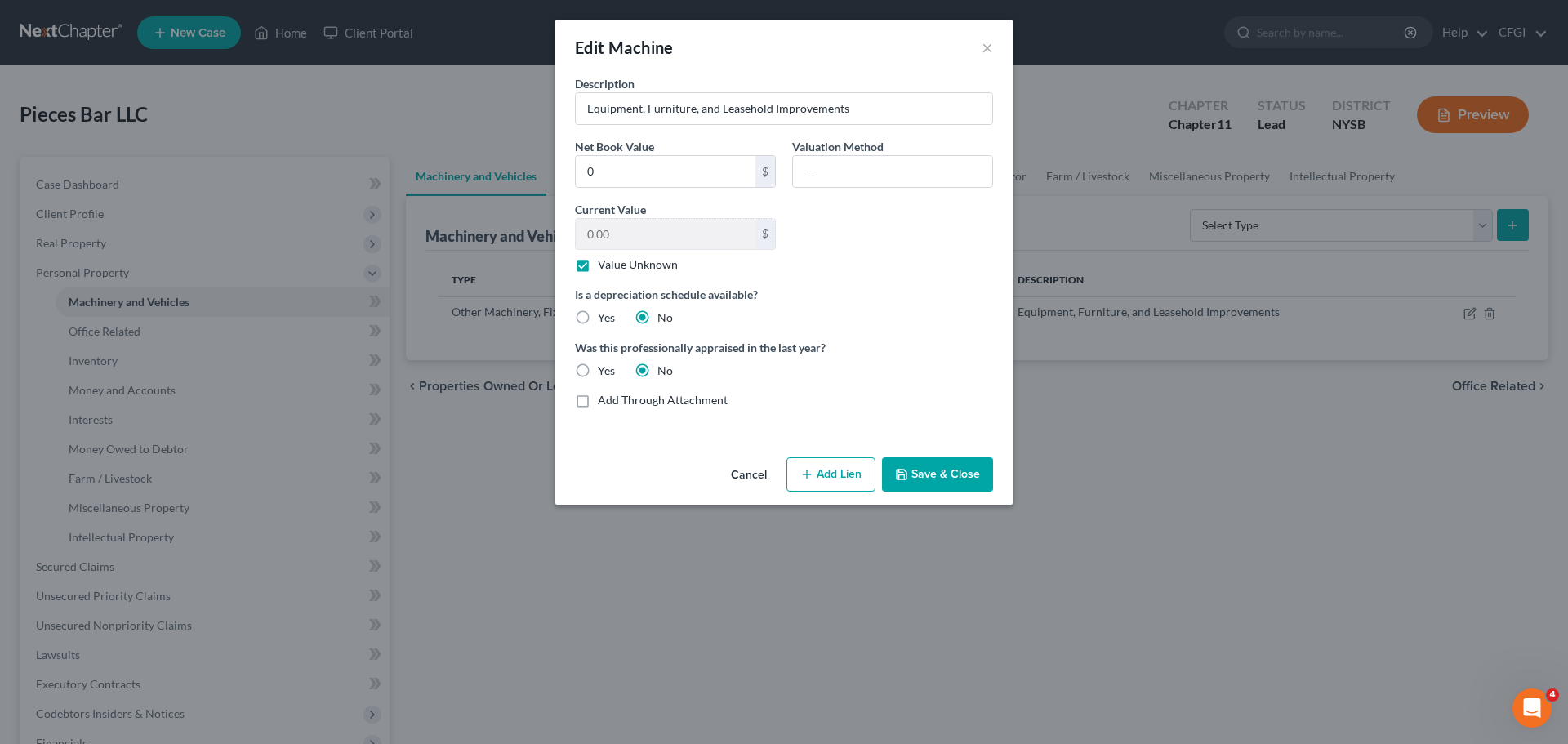
click at [598, 314] on label "Yes" at bounding box center [607, 317] width 17 height 16
click at [604, 314] on input "Yes" at bounding box center [609, 314] width 10 height 10
radio input "true"
radio input "false"
click at [925, 465] on button "Save & Close" at bounding box center [937, 475] width 111 height 34
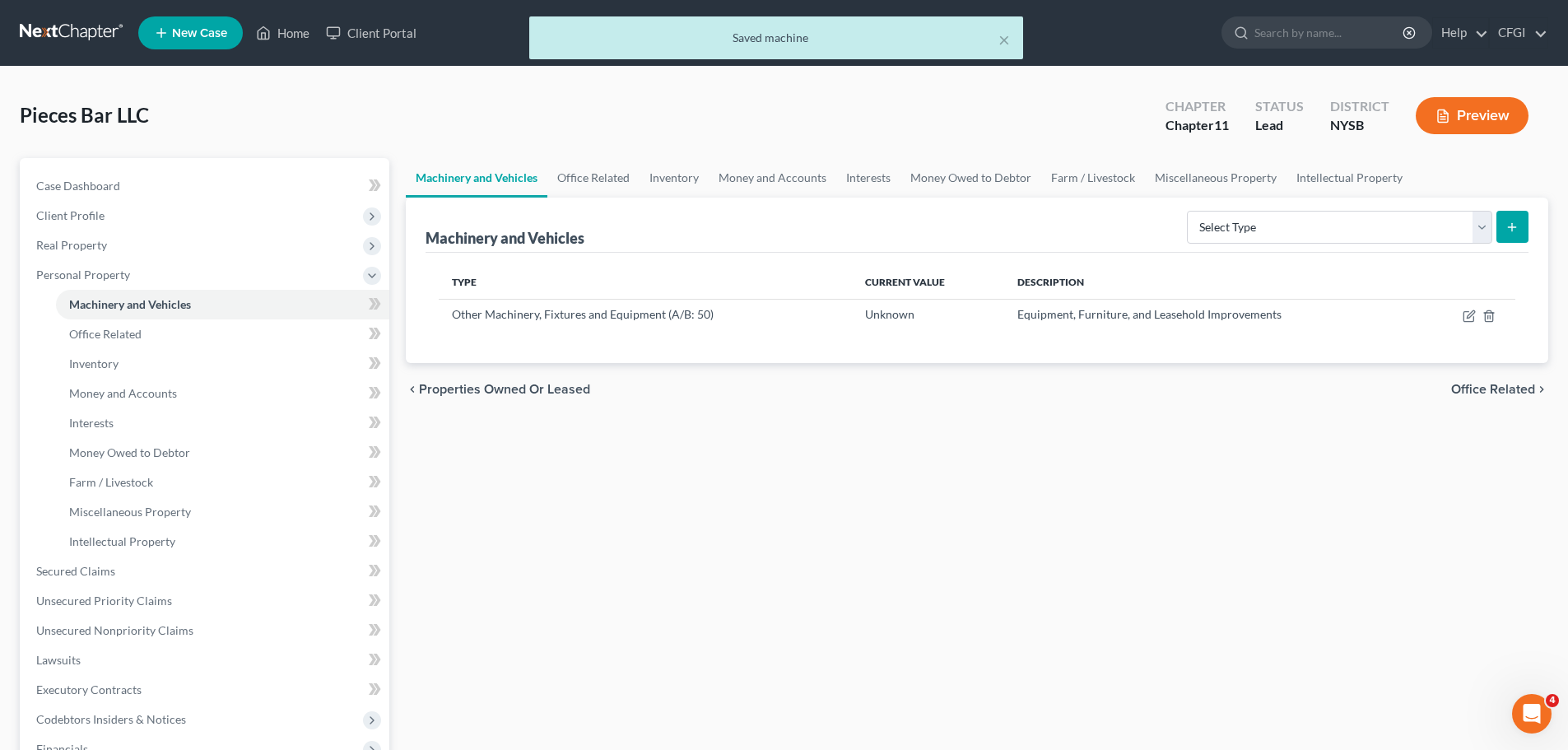
click at [46, 27] on div "× Saved machine" at bounding box center [775, 41] width 1568 height 51
drag, startPoint x: 129, startPoint y: 116, endPoint x: 88, endPoint y: 5, distance: 118.3
click at [128, 112] on span "Pieces Bar LLC" at bounding box center [84, 115] width 129 height 24
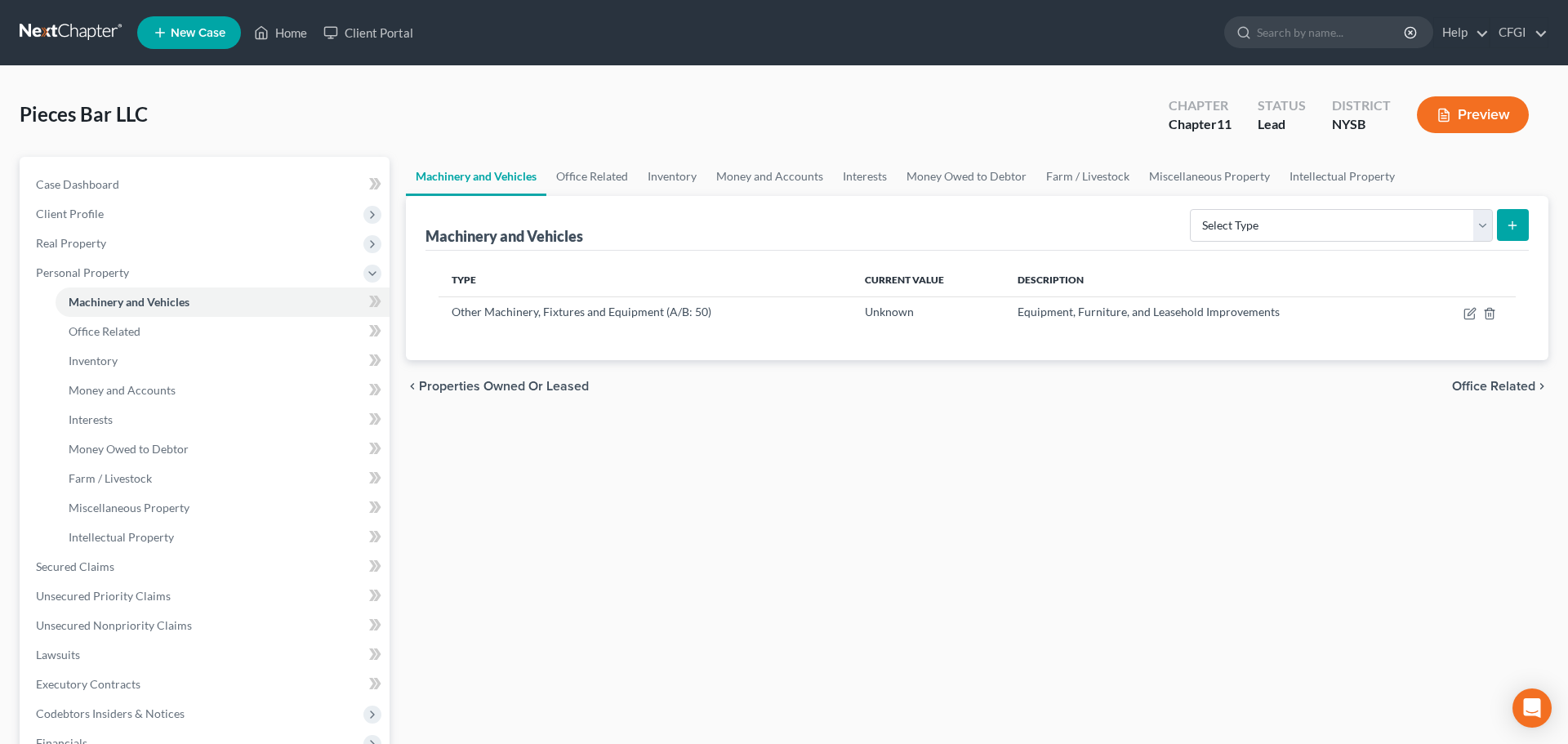
click at [78, 37] on link at bounding box center [72, 32] width 105 height 30
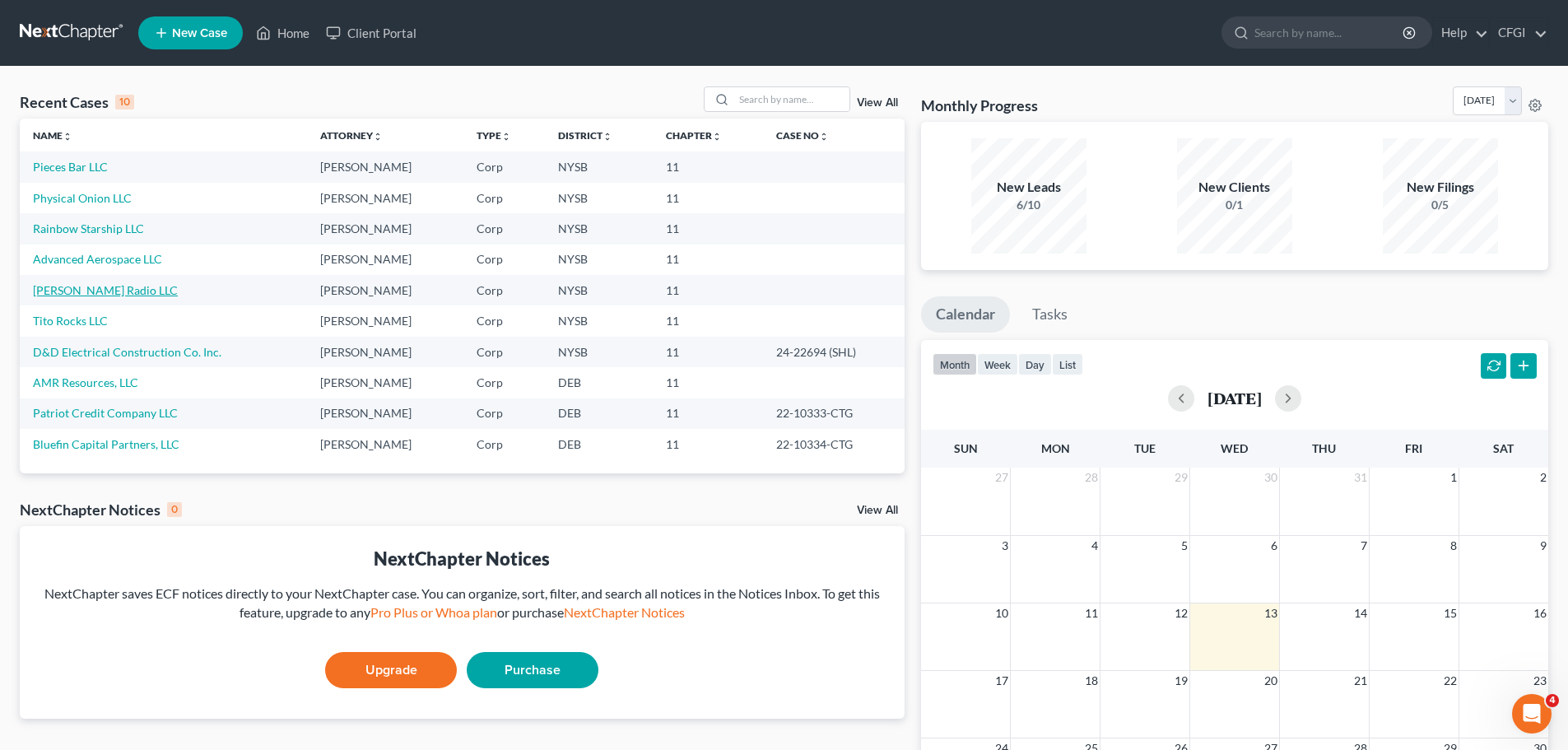
click at [88, 296] on link "[PERSON_NAME] Radio LLC" at bounding box center [105, 290] width 145 height 14
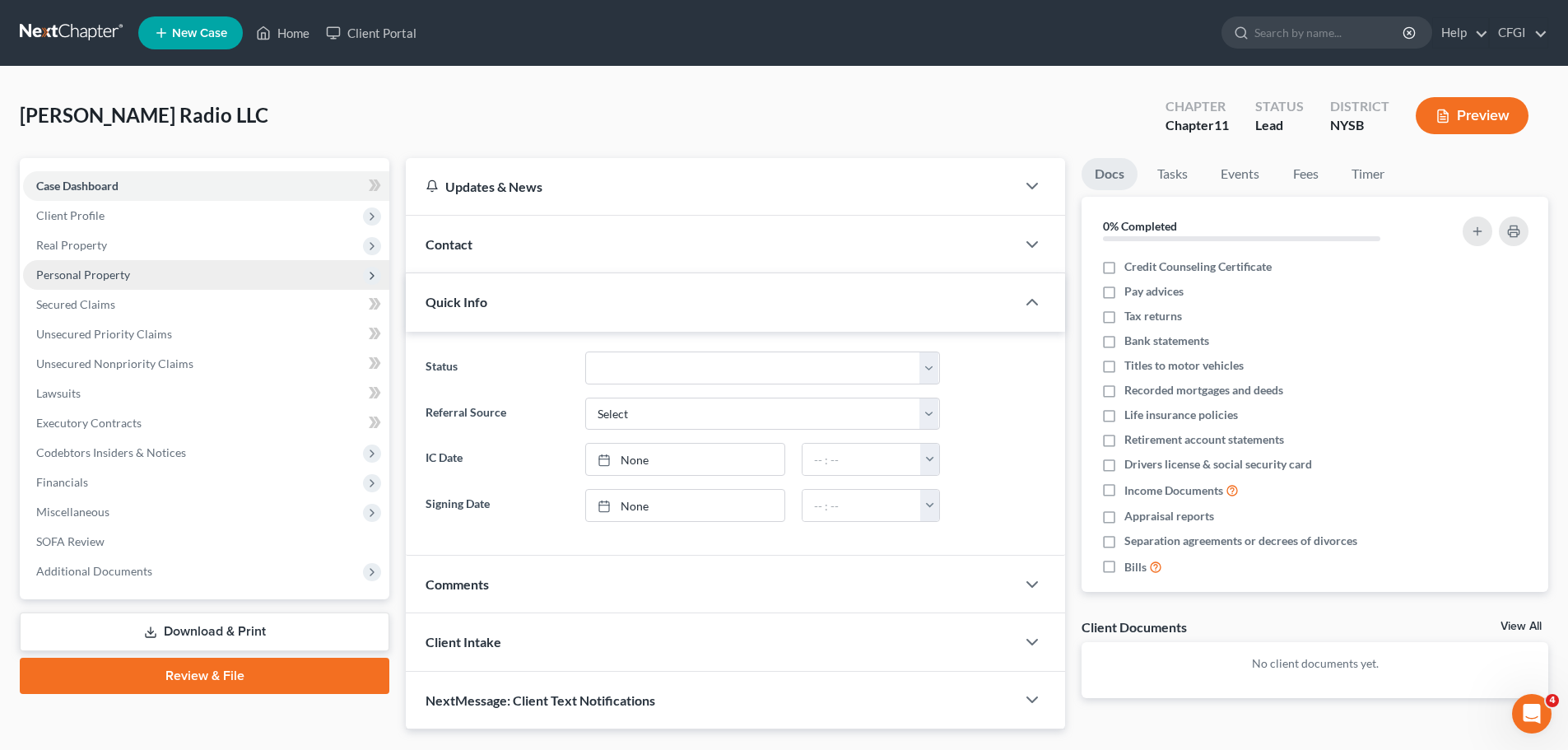
click at [90, 276] on span "Personal Property" at bounding box center [82, 274] width 94 height 14
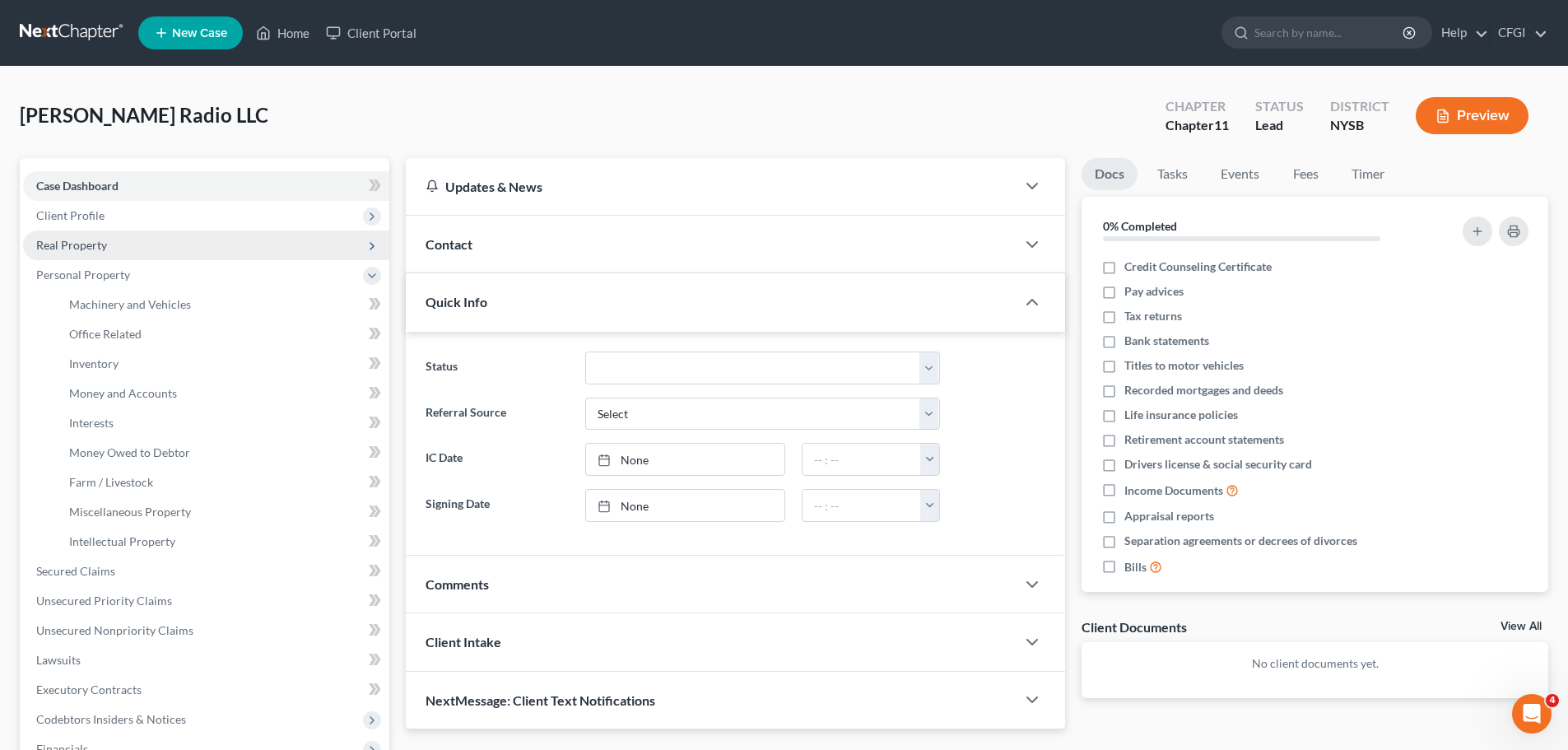
click at [105, 253] on span "Real Property" at bounding box center [206, 245] width 366 height 30
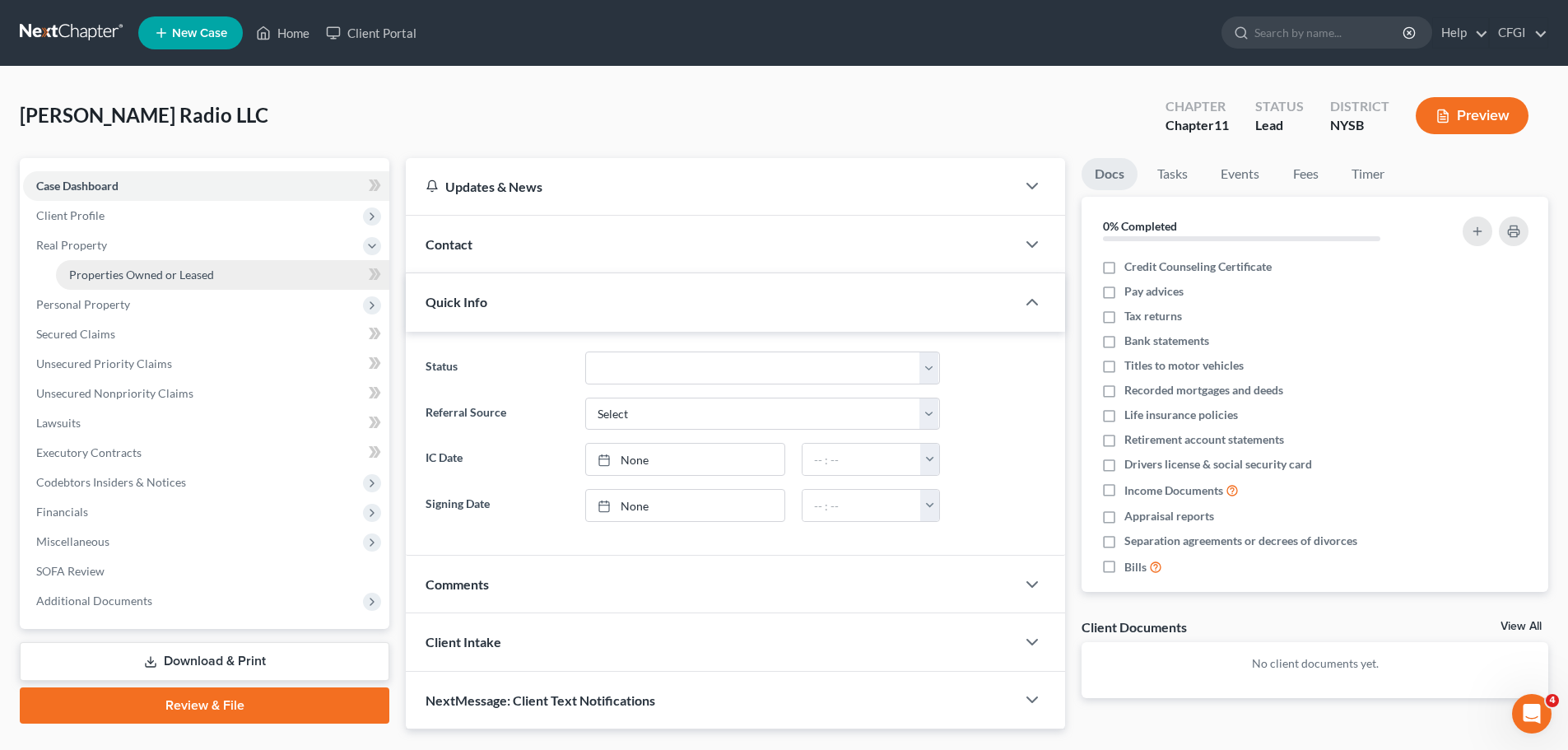
click at [119, 278] on span "Properties Owned or Leased" at bounding box center [142, 274] width 145 height 14
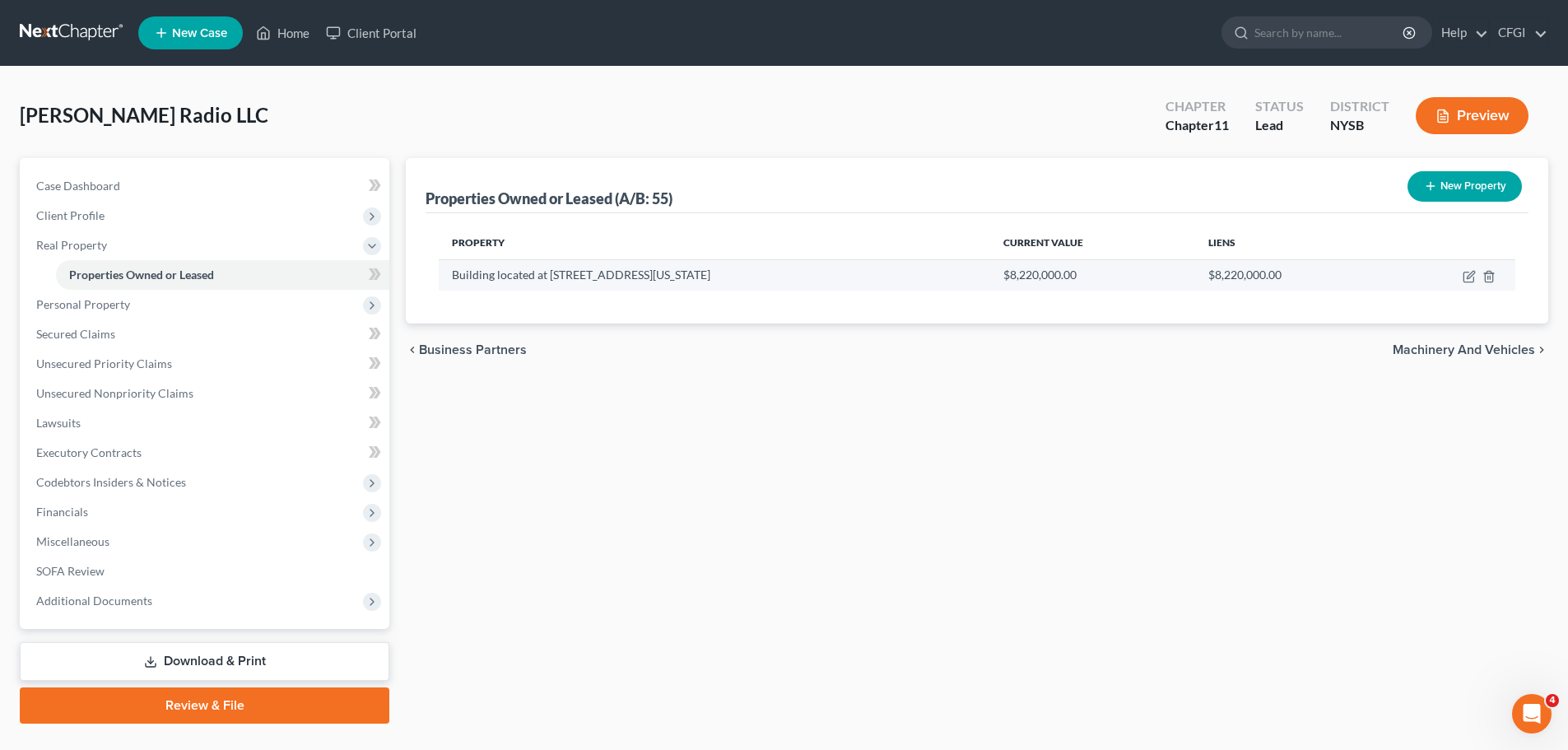
click at [1475, 278] on td at bounding box center [1451, 275] width 128 height 31
click at [1470, 277] on icon "button" at bounding box center [1470, 274] width 8 height 8
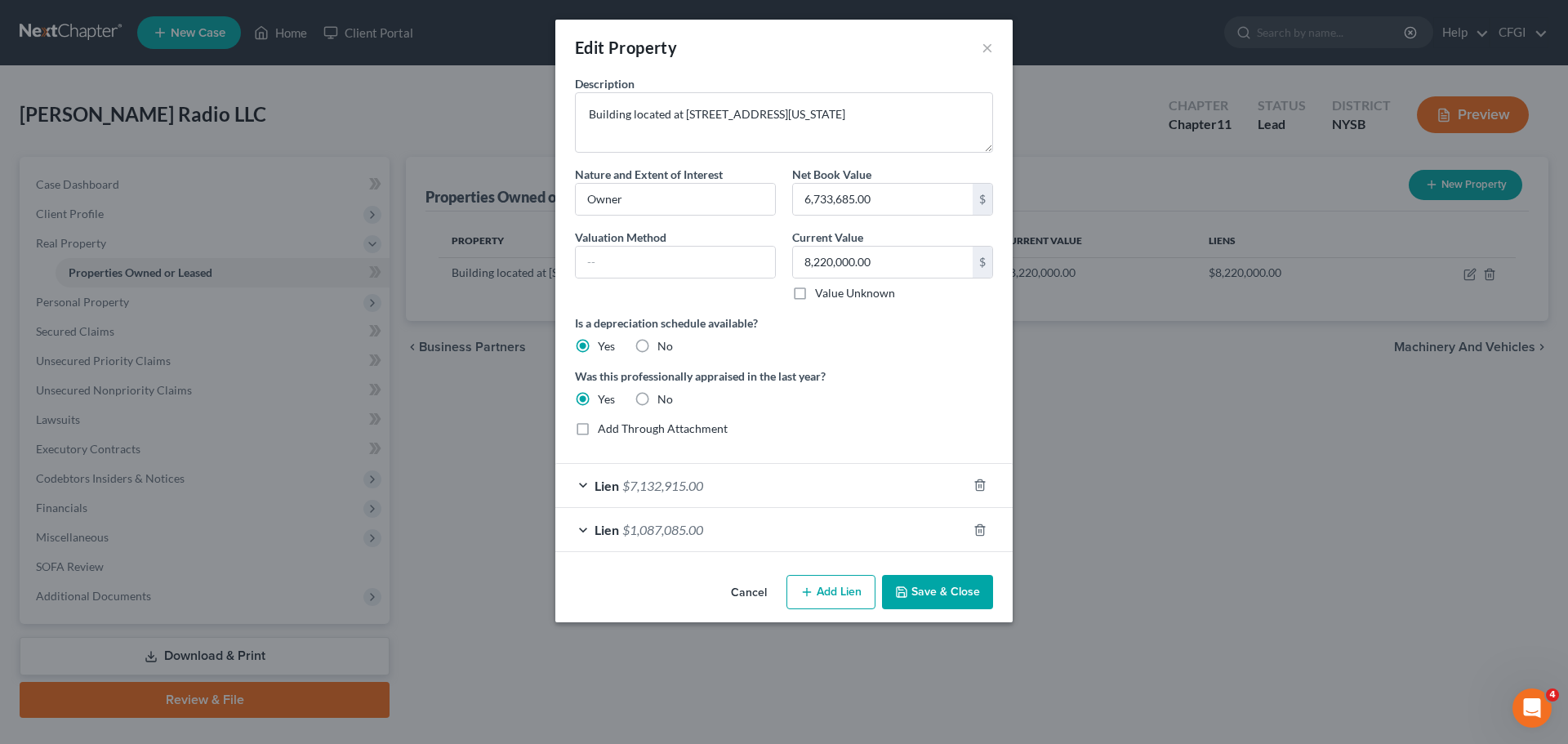
click at [930, 584] on button "Save & Close" at bounding box center [937, 592] width 111 height 34
